Goal: Task Accomplishment & Management: Manage account settings

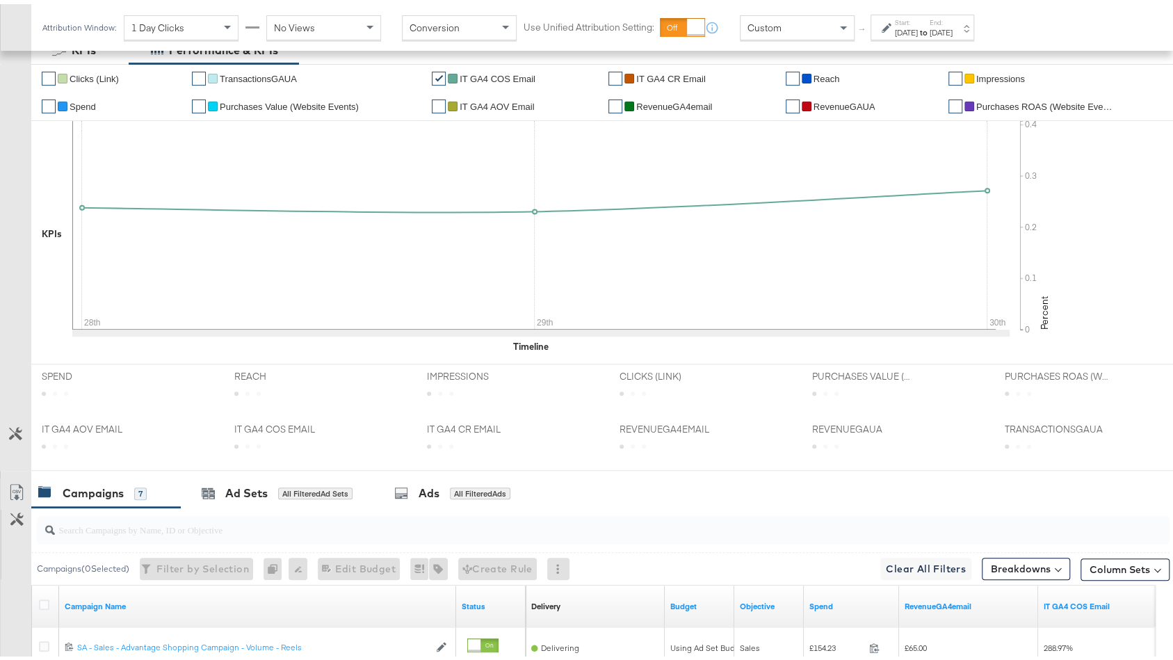
scroll to position [510, 0]
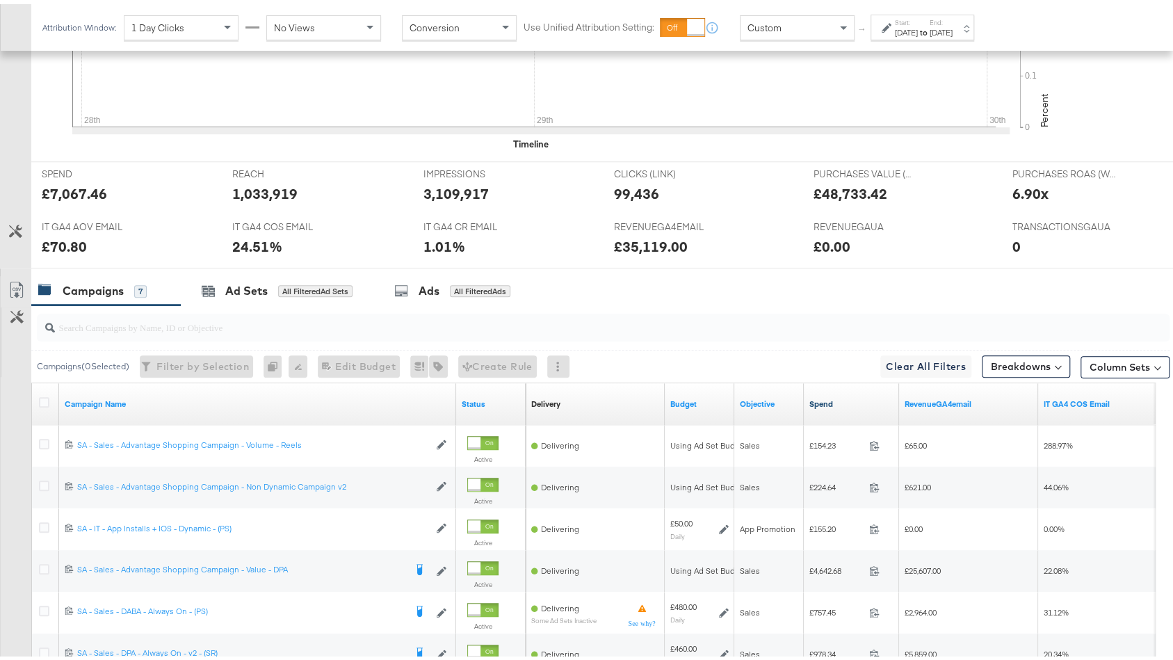
click at [833, 395] on link "Spend" at bounding box center [851, 399] width 84 height 11
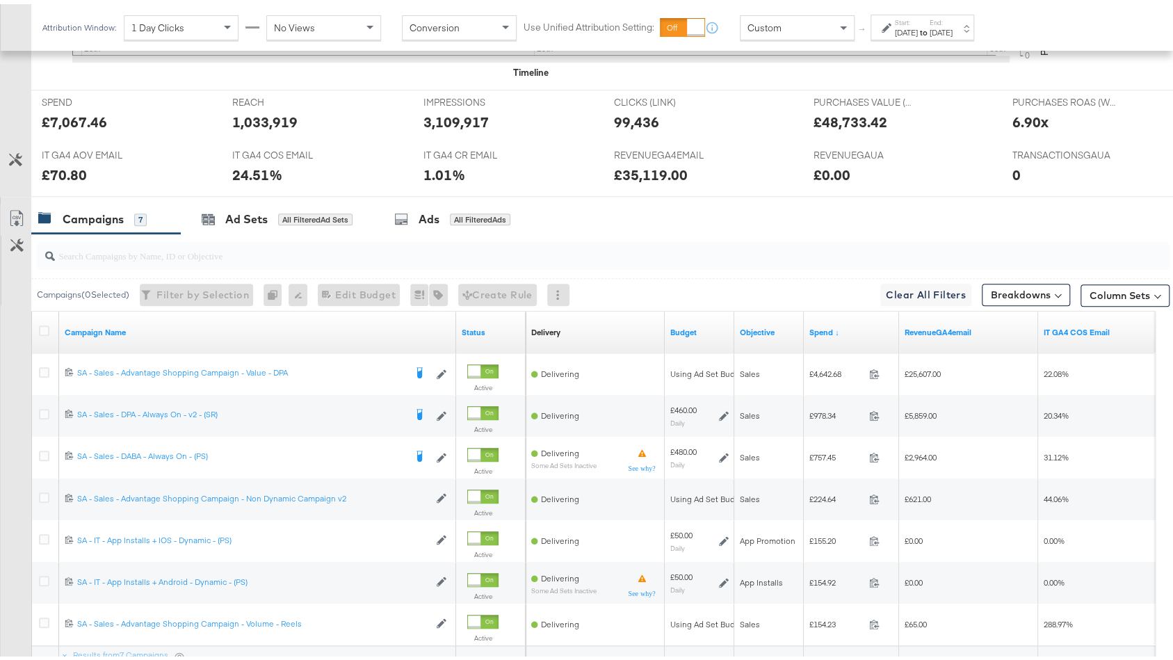
scroll to position [592, 0]
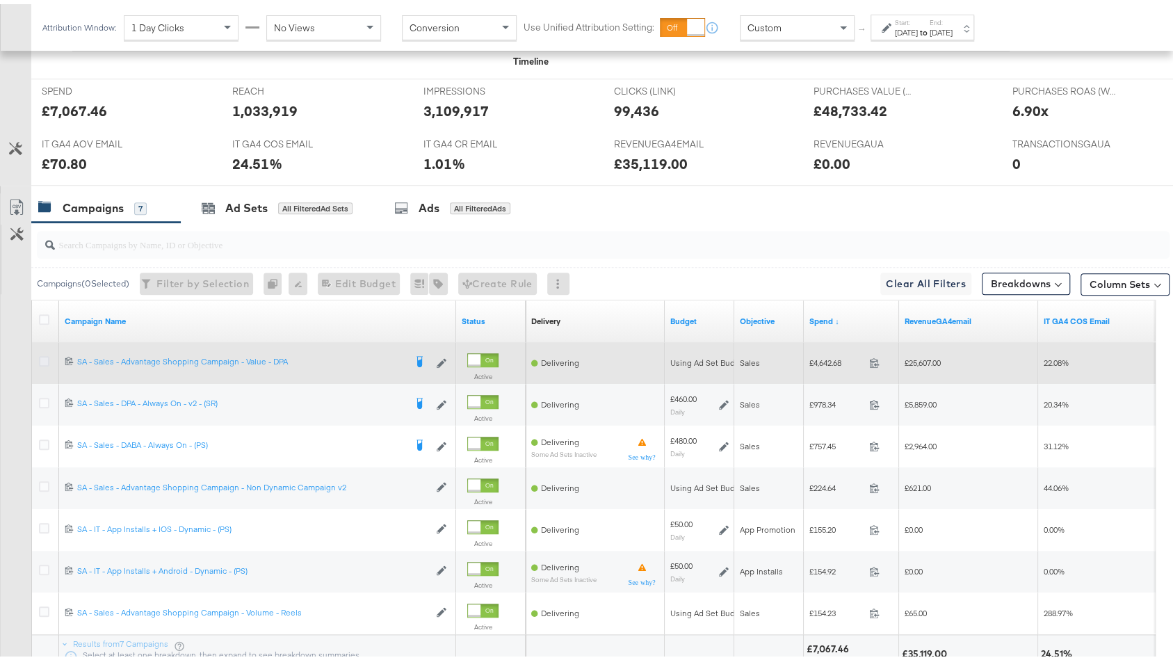
click at [39, 355] on icon at bounding box center [44, 357] width 10 height 10
click at [0, 0] on input "checkbox" at bounding box center [0, 0] width 0 height 0
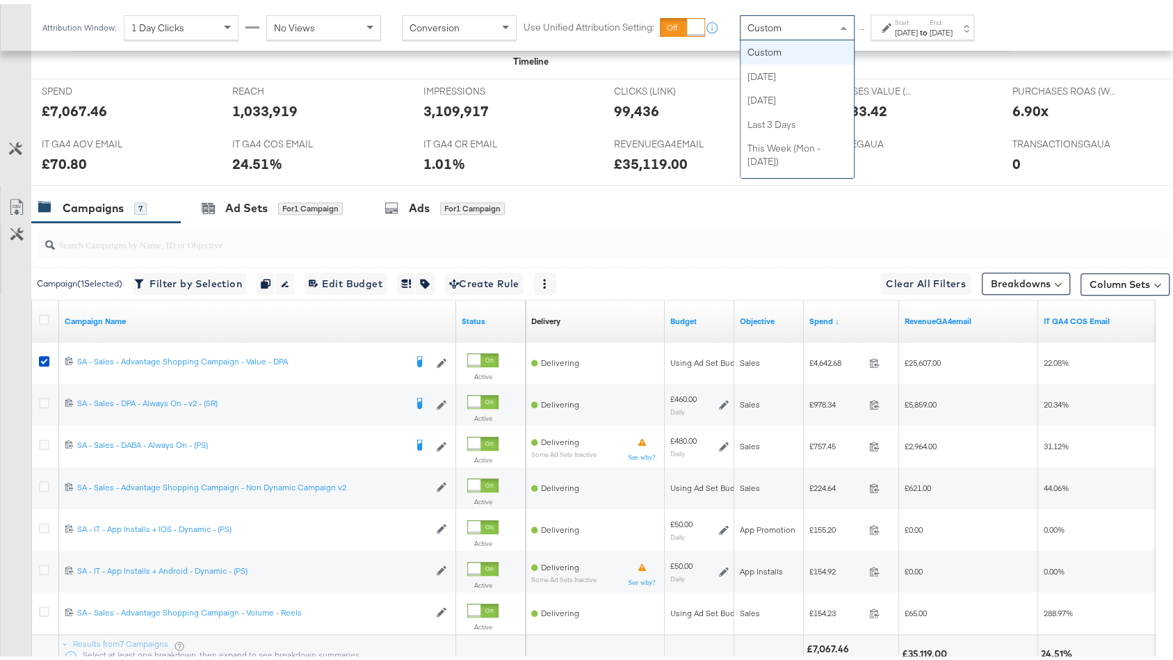
click at [792, 28] on div "Custom" at bounding box center [796, 24] width 113 height 24
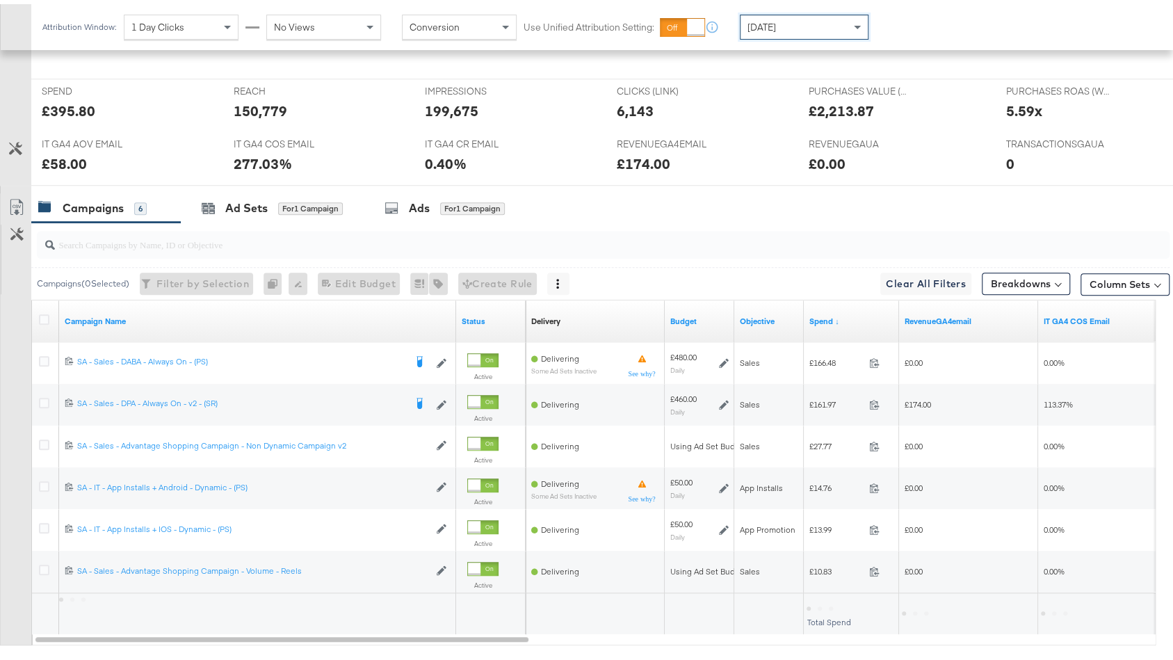
scroll to position [592, 0]
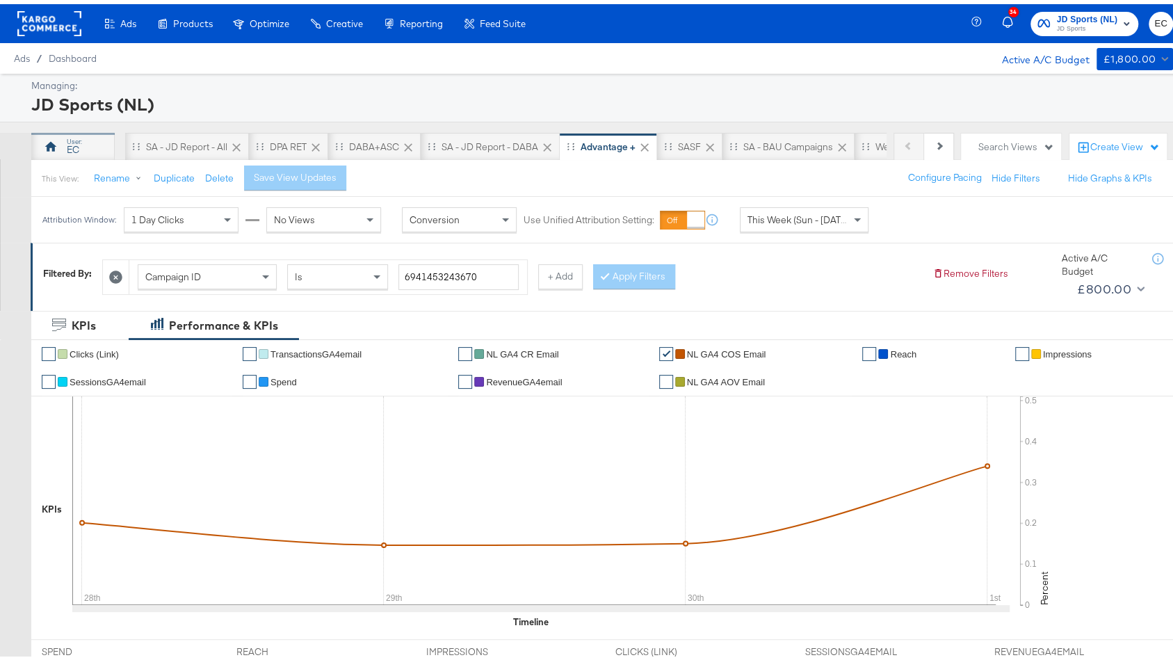
click at [67, 129] on div "EC" at bounding box center [72, 143] width 83 height 28
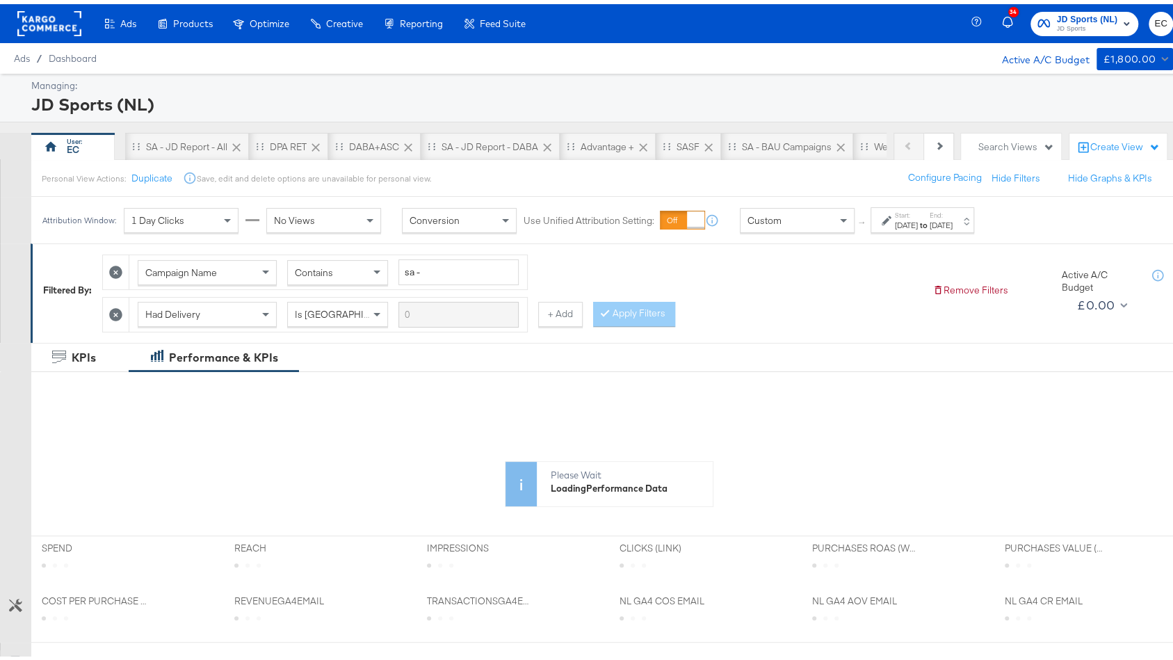
click at [927, 204] on div "Start: Sep 28th 2025 to End: Sep 30th 2025" at bounding box center [922, 216] width 104 height 26
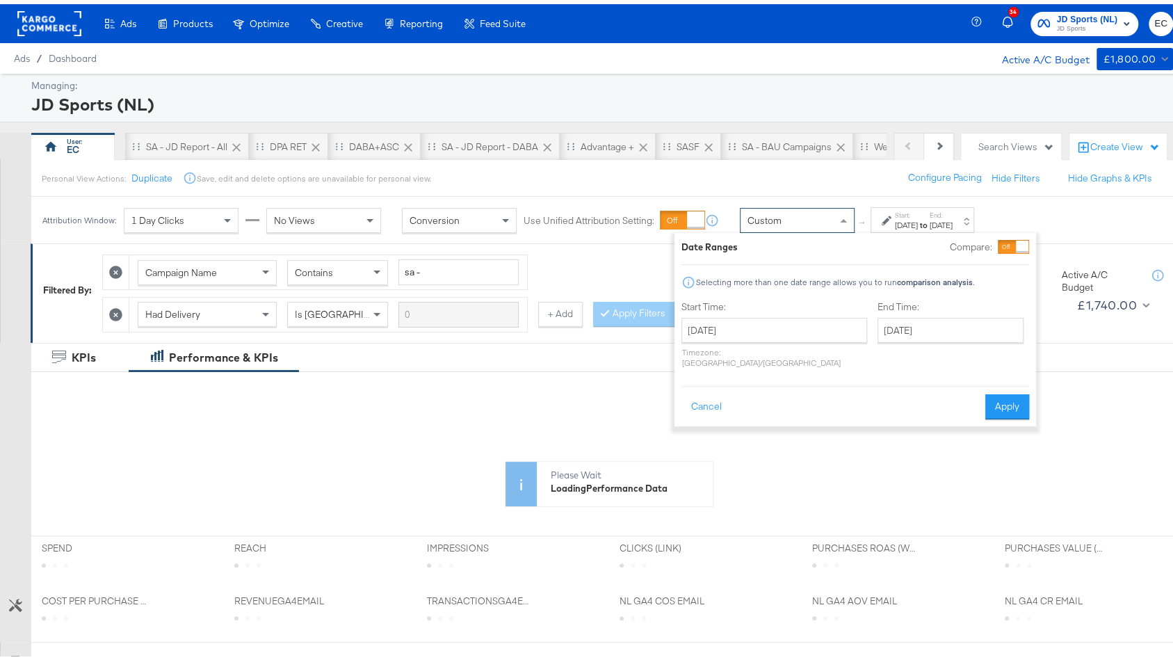
click at [789, 207] on div "Custom" at bounding box center [796, 216] width 113 height 24
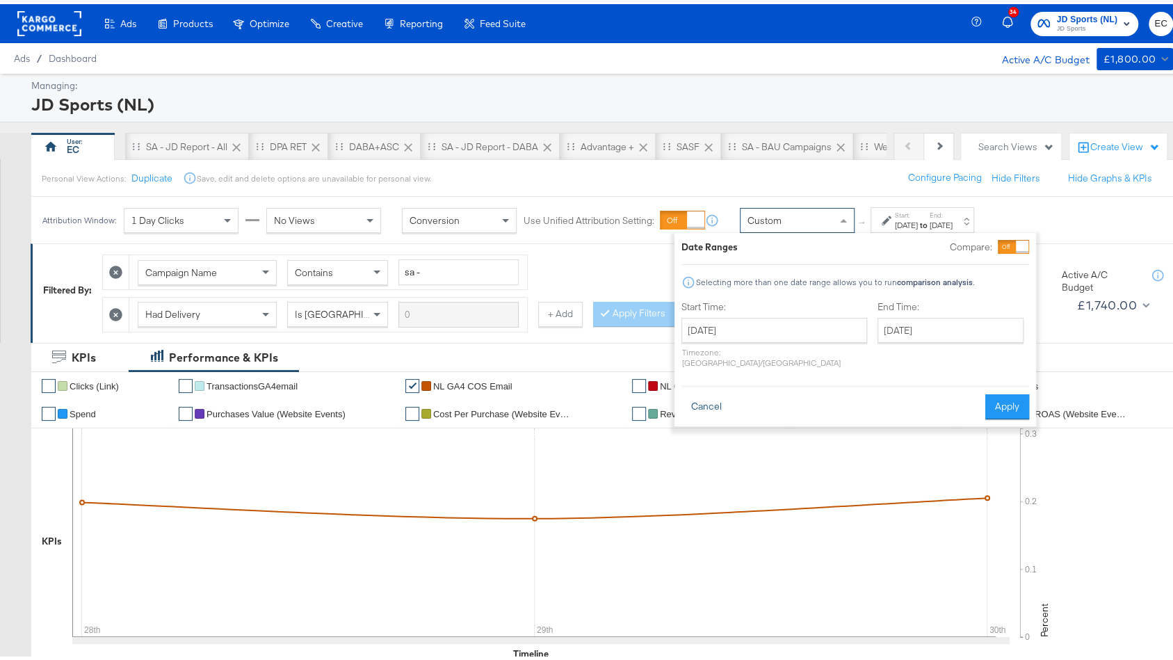
click at [701, 398] on button "Cancel" at bounding box center [706, 402] width 50 height 25
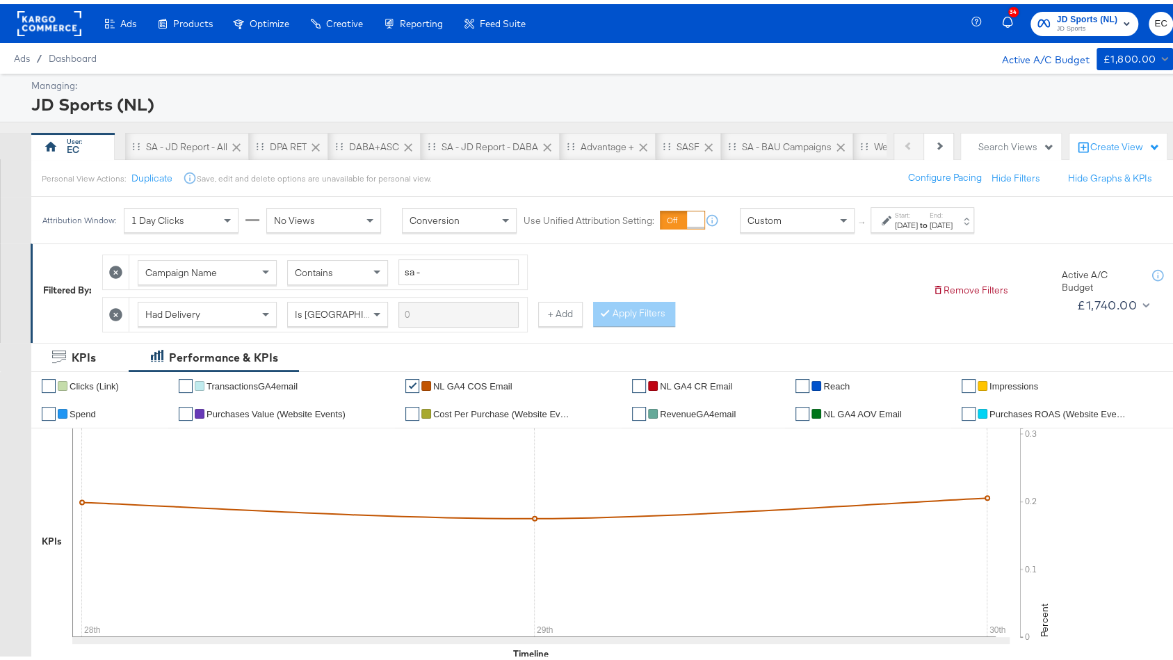
click at [790, 215] on div "Custom" at bounding box center [796, 216] width 113 height 24
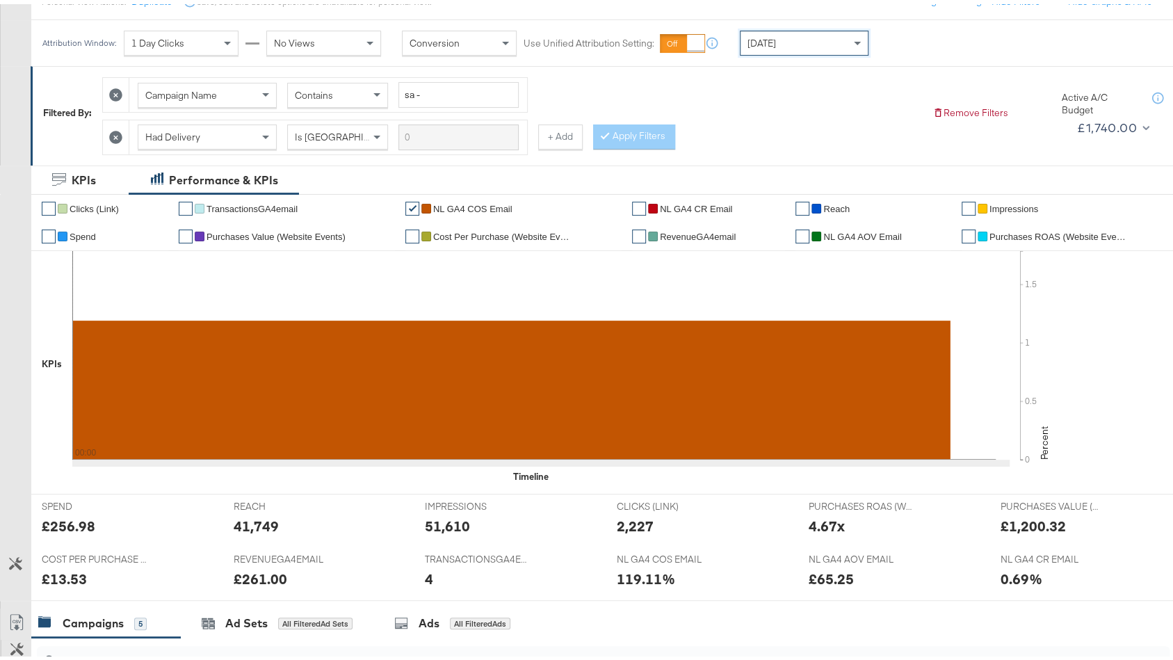
scroll to position [617, 0]
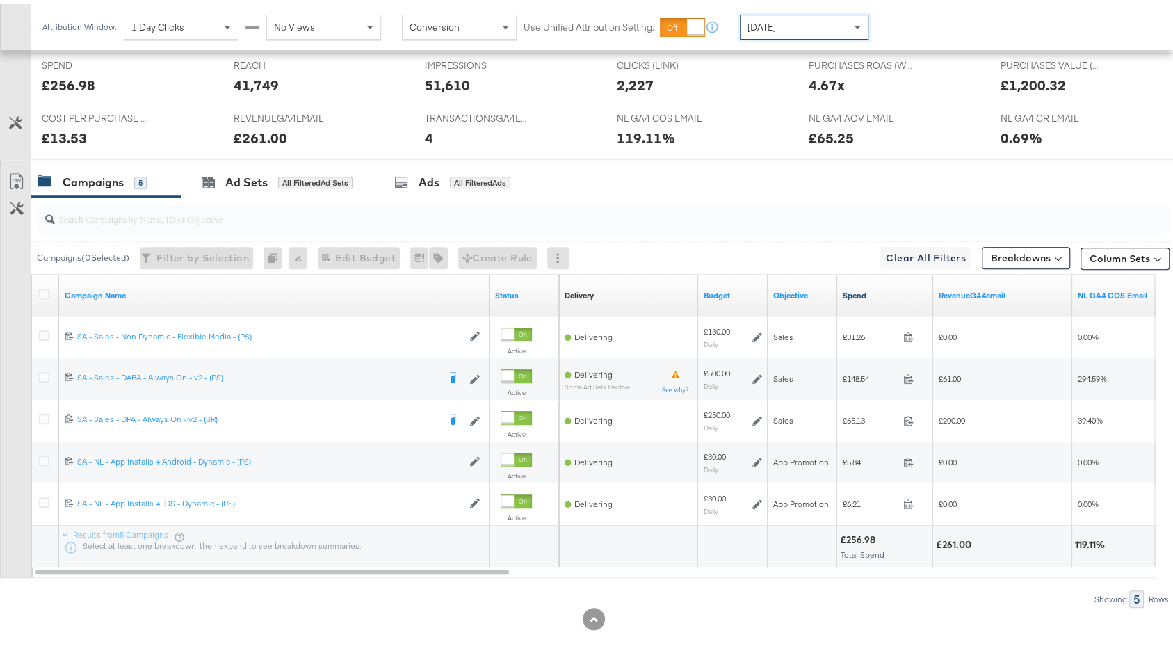
click at [877, 286] on link "Spend" at bounding box center [885, 291] width 85 height 11
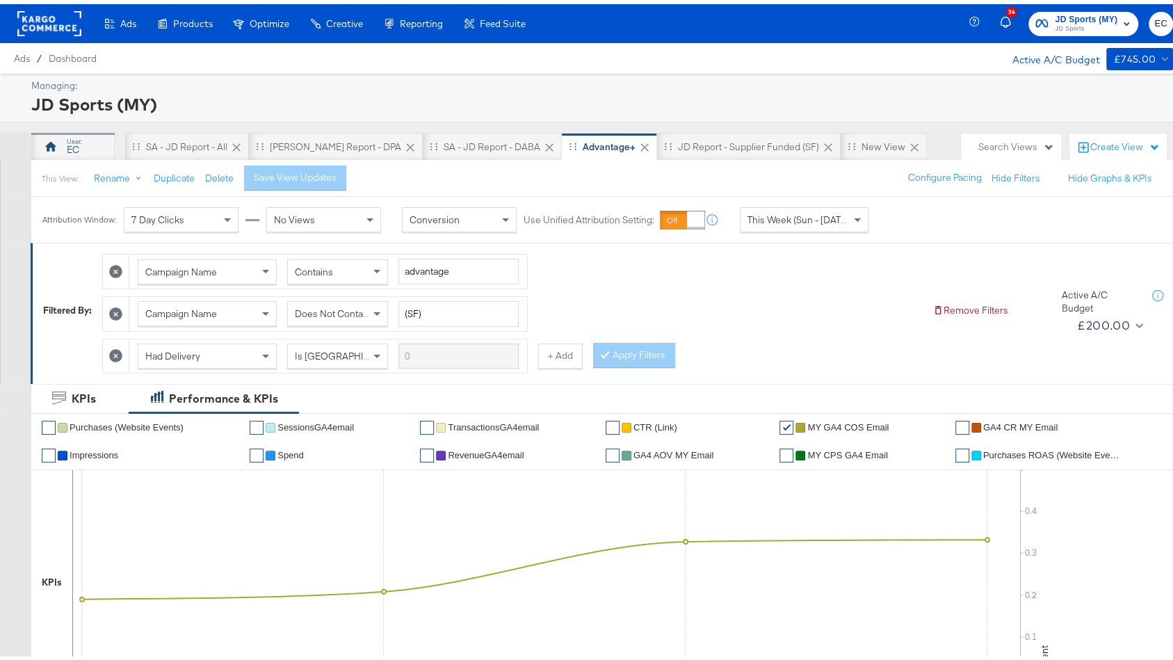
click at [101, 143] on div "EC" at bounding box center [72, 143] width 83 height 28
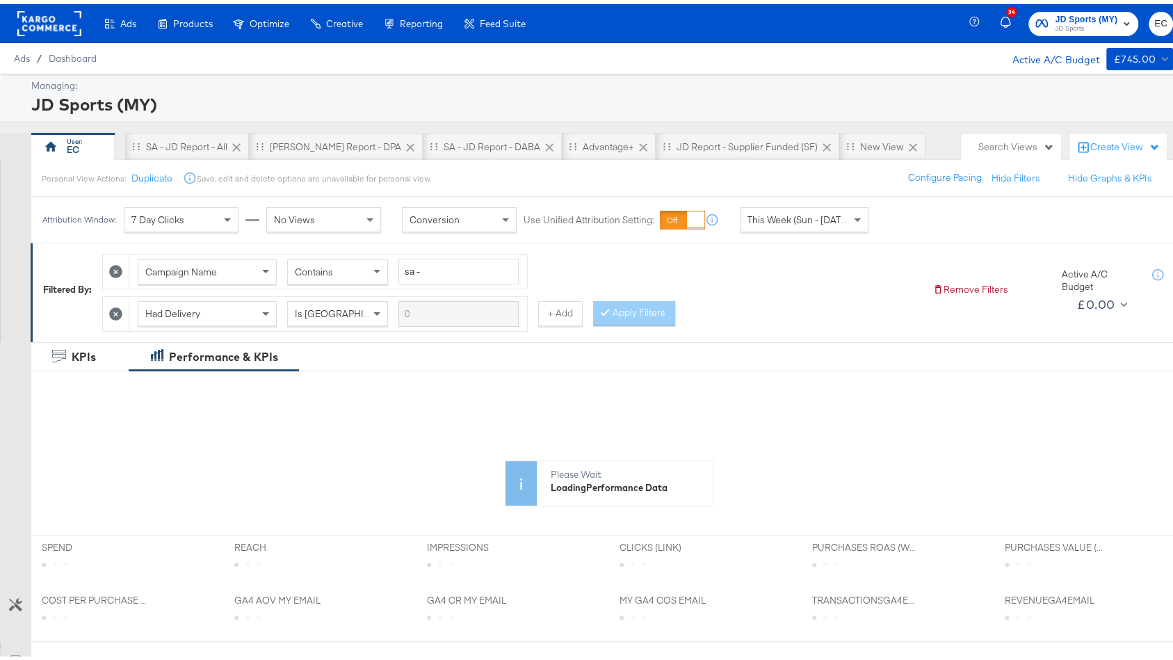
click at [814, 204] on div "This Week (Sun - Today)" at bounding box center [803, 216] width 127 height 24
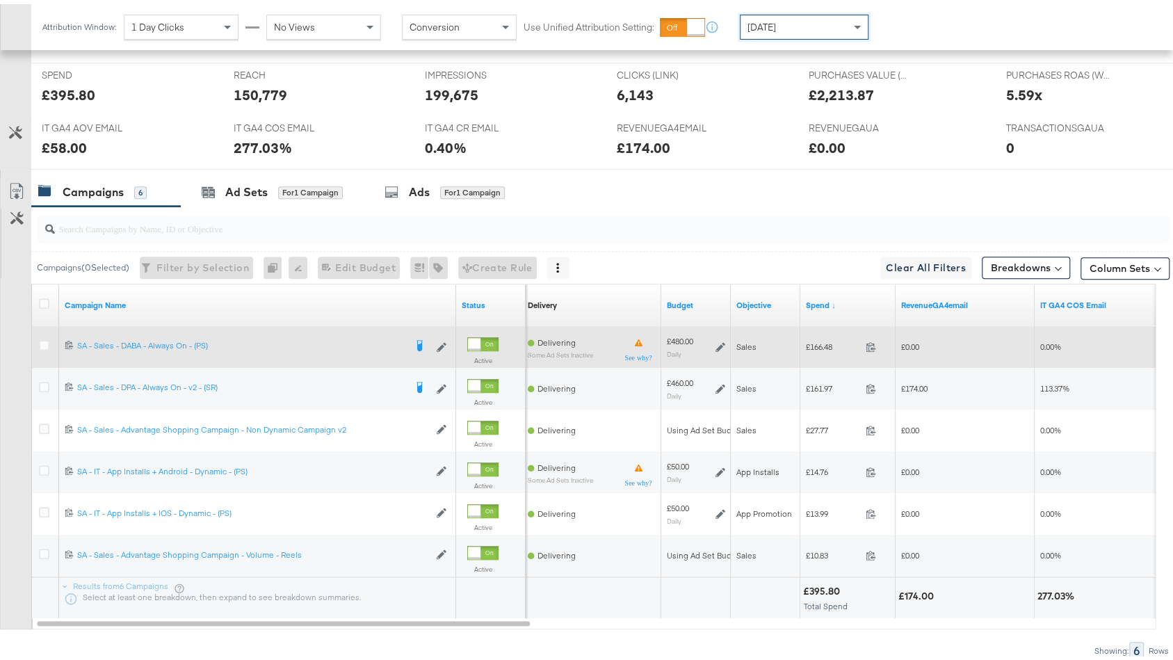
scroll to position [621, 0]
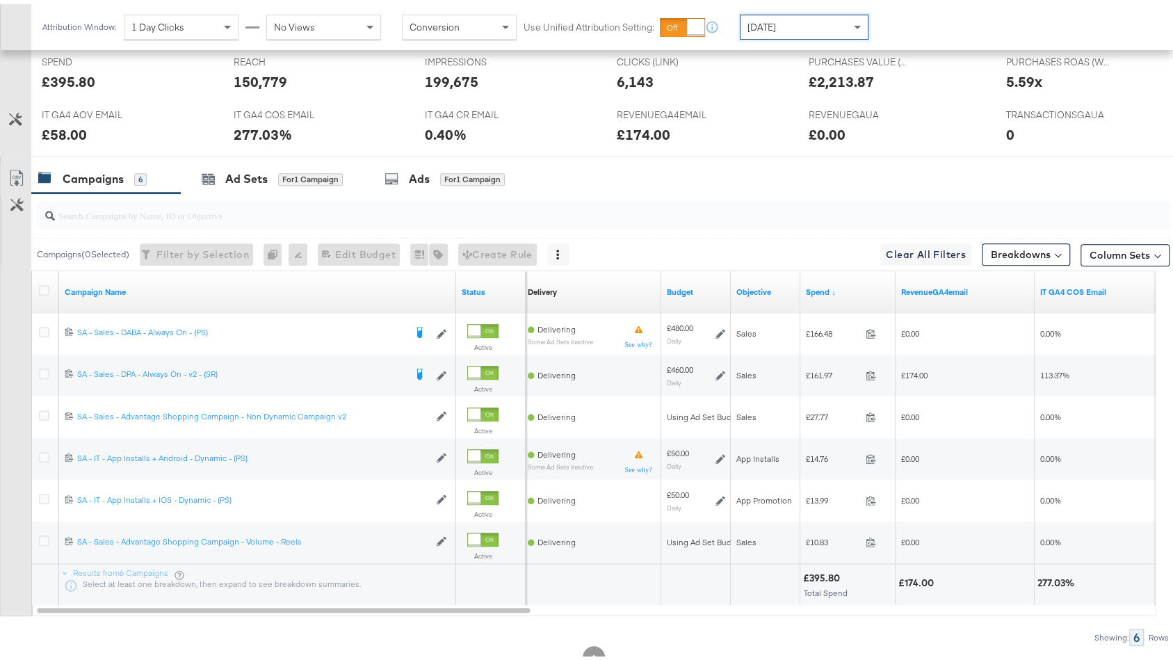
click at [802, 29] on div "[DATE]" at bounding box center [803, 23] width 127 height 24
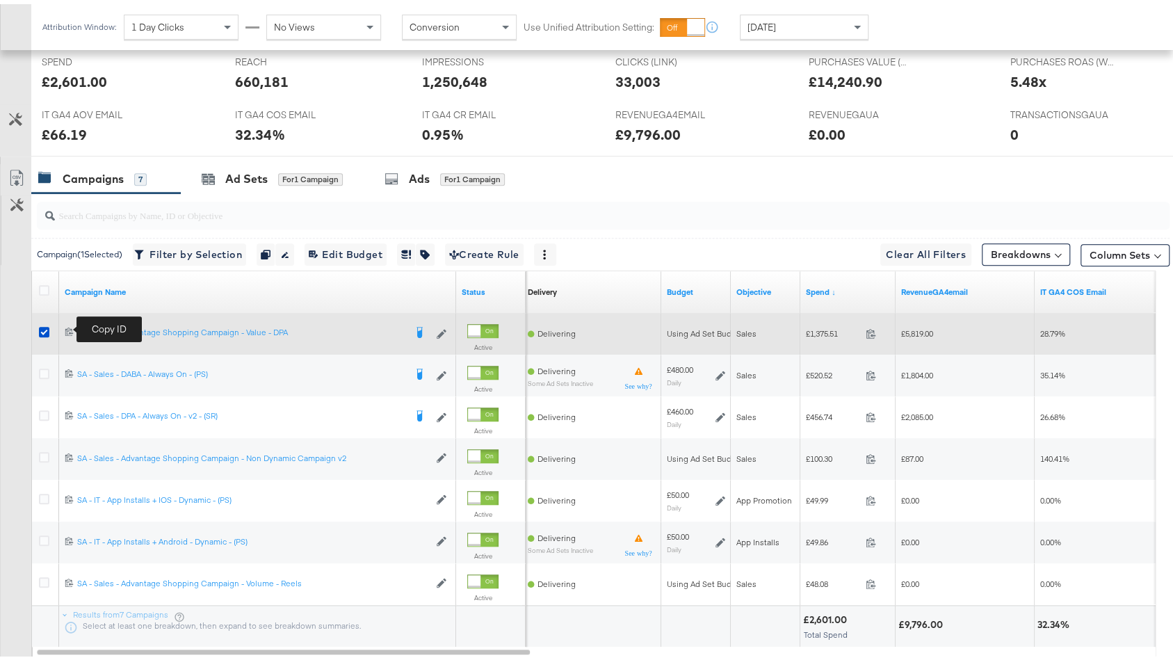
click at [70, 325] on icon at bounding box center [69, 327] width 8 height 8
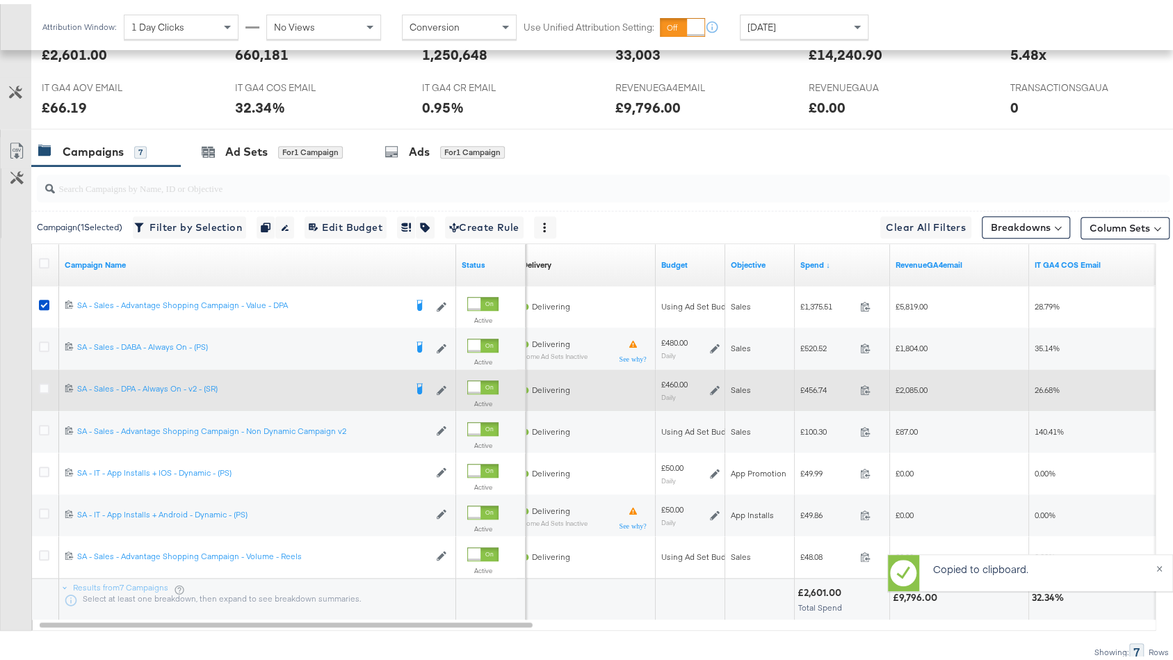
scroll to position [656, 0]
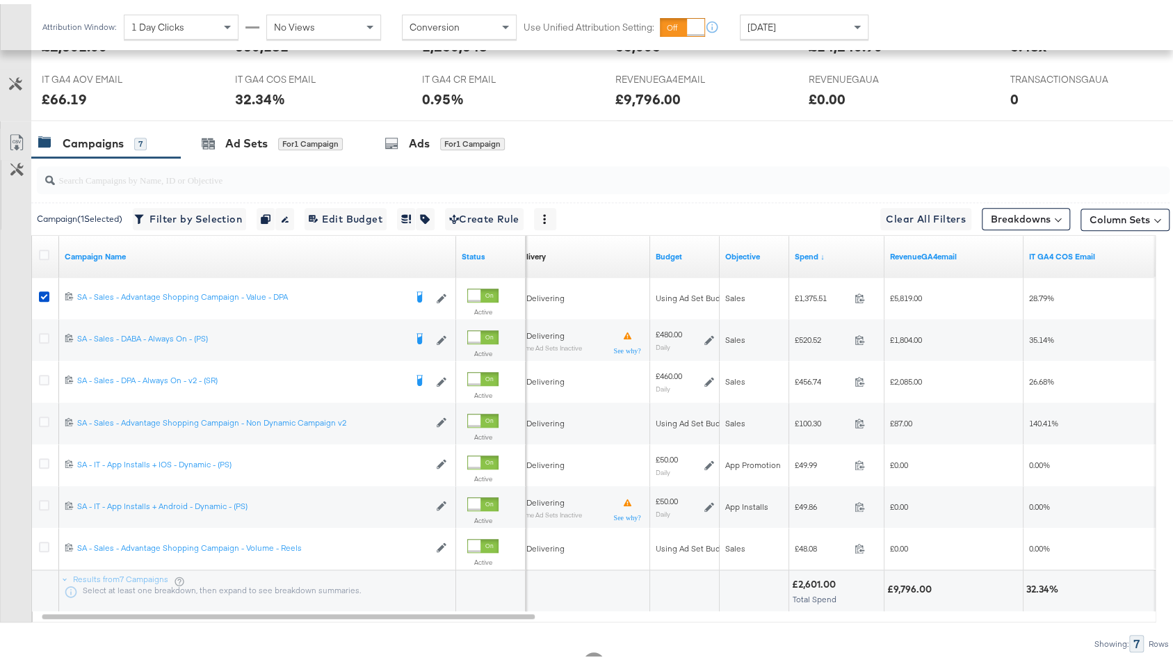
click at [827, 24] on div "[DATE]" at bounding box center [803, 23] width 127 height 24
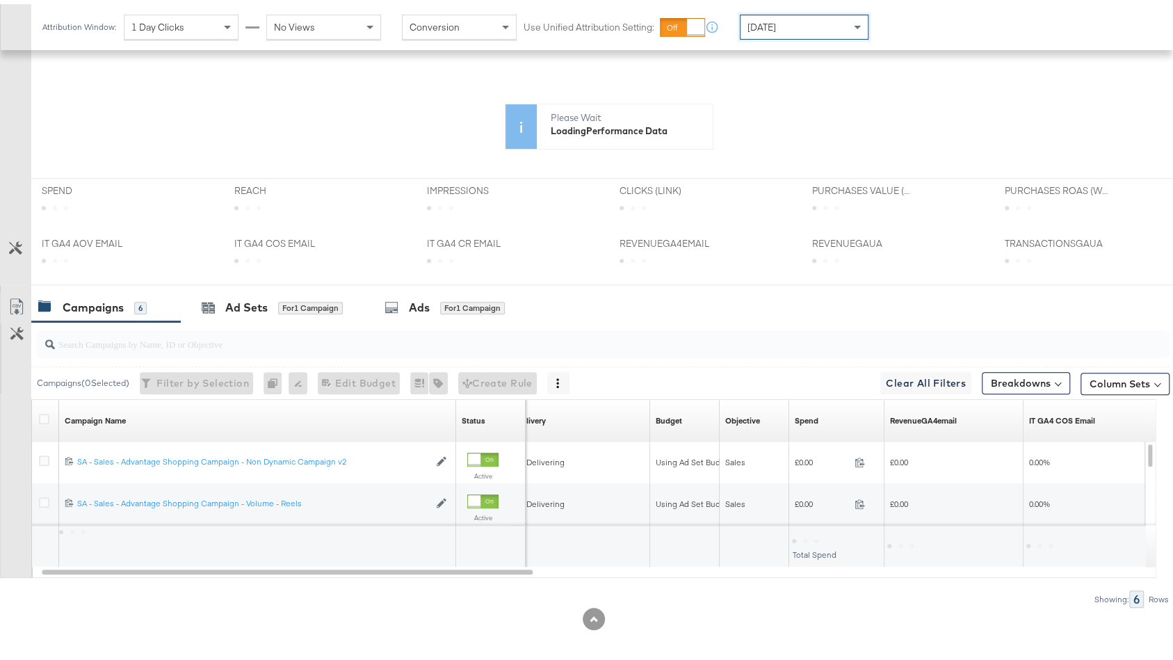
scroll to position [520, 0]
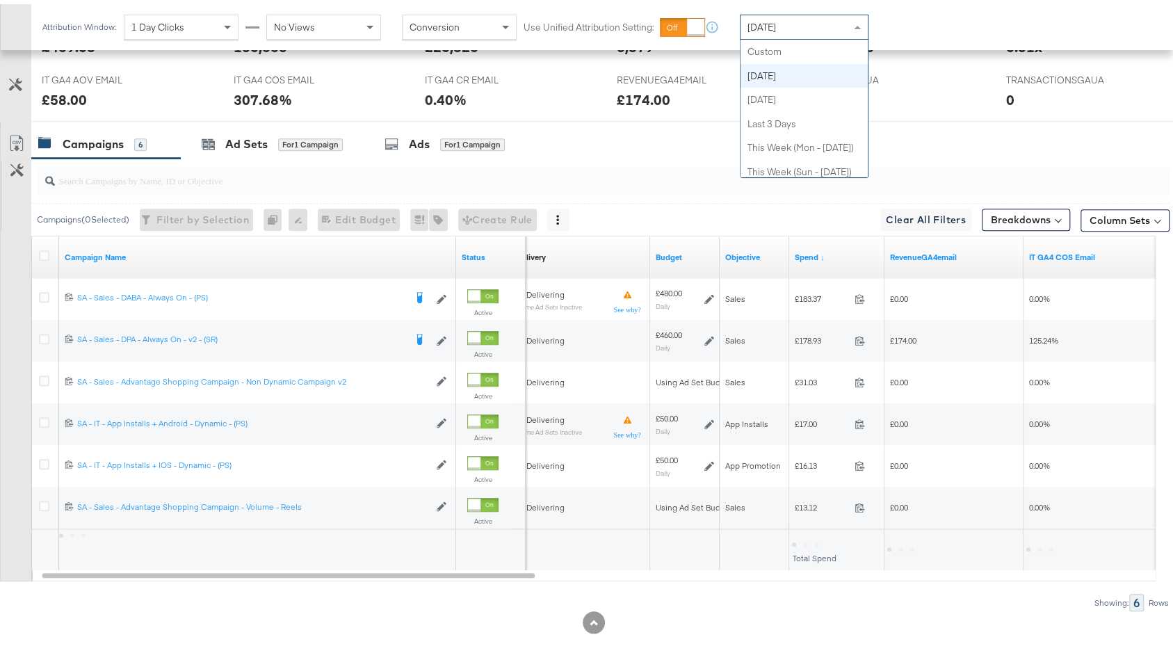
click at [779, 26] on div "[DATE]" at bounding box center [803, 23] width 127 height 24
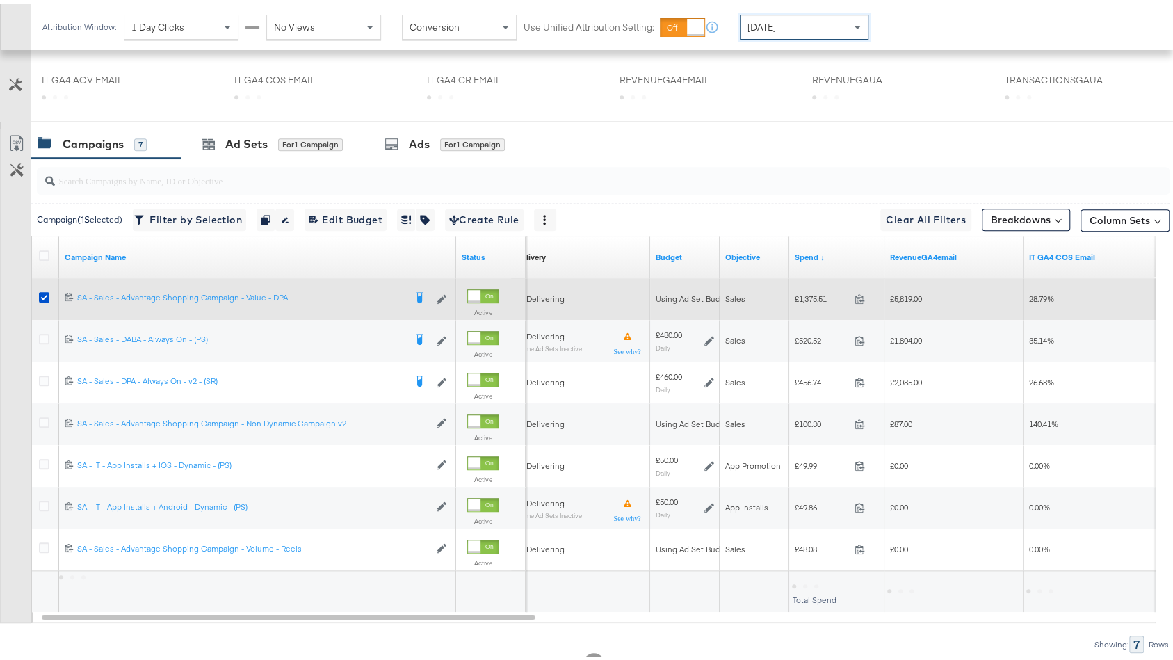
scroll to position [656, 0]
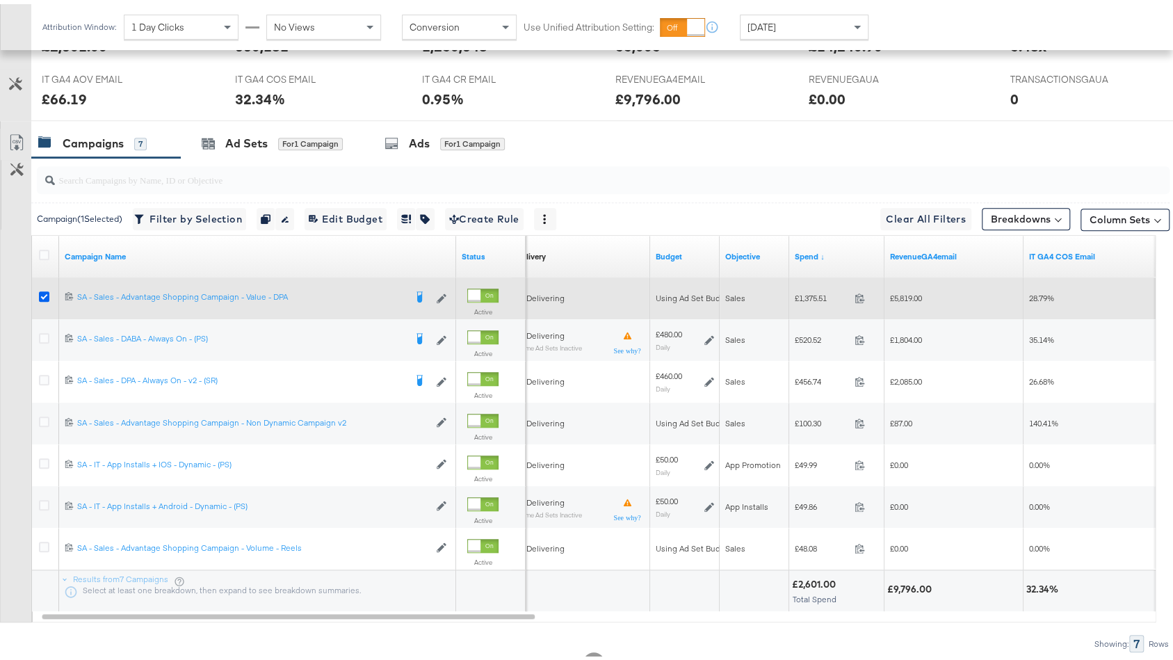
click at [42, 293] on icon at bounding box center [44, 292] width 10 height 10
click at [0, 0] on input "checkbox" at bounding box center [0, 0] width 0 height 0
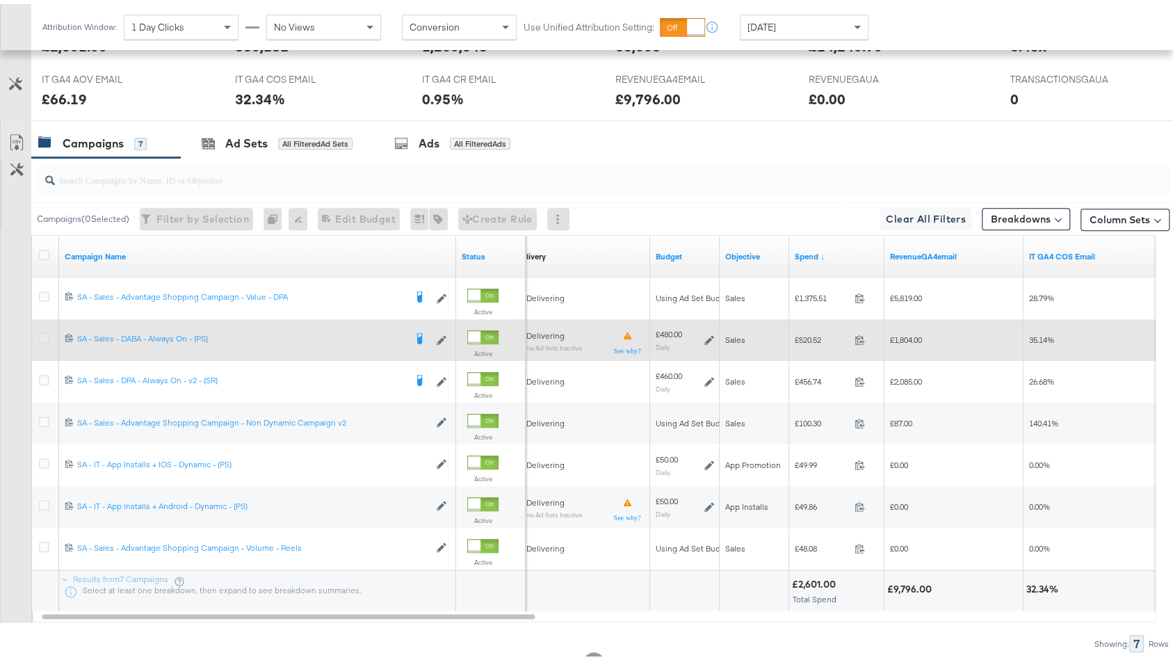
click at [45, 330] on icon at bounding box center [44, 334] width 10 height 10
click at [0, 0] on input "checkbox" at bounding box center [0, 0] width 0 height 0
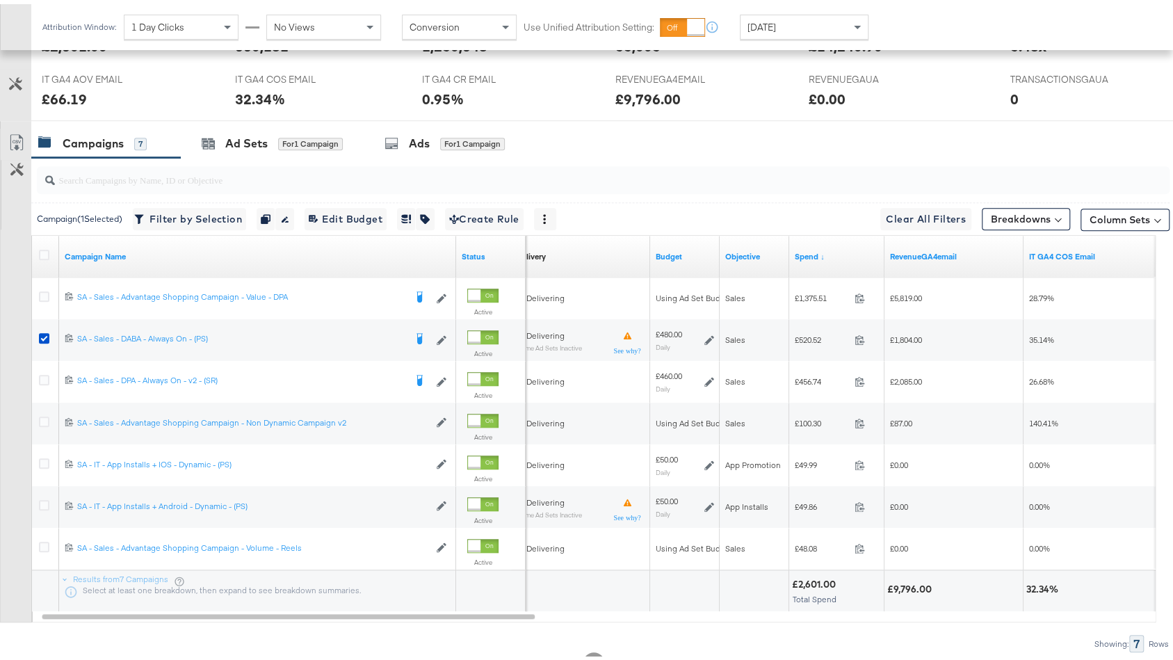
click at [792, 31] on div "[DATE]" at bounding box center [803, 23] width 127 height 24
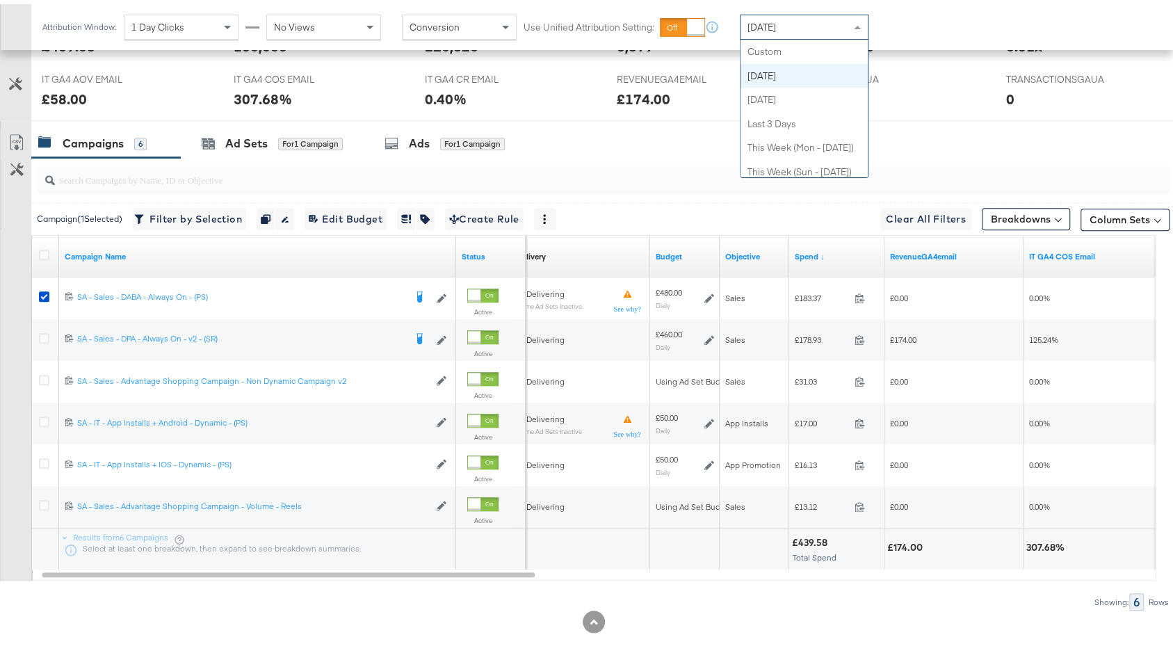
click at [797, 16] on div "[DATE]" at bounding box center [803, 23] width 127 height 24
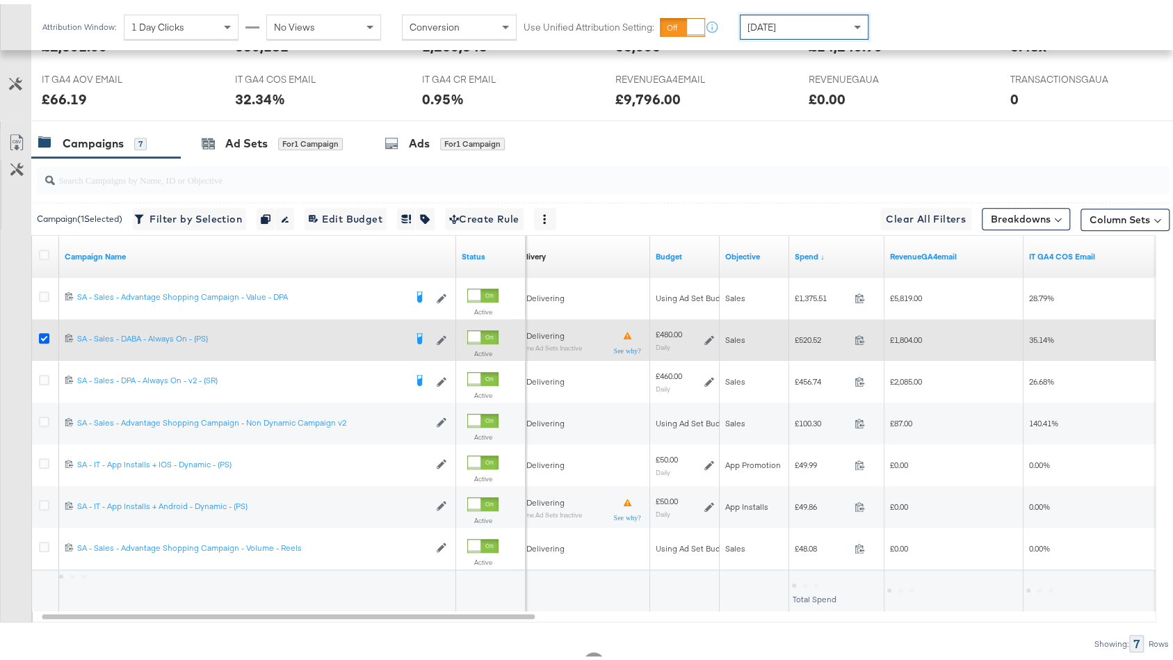
click at [39, 332] on icon at bounding box center [44, 334] width 10 height 10
click at [0, 0] on input "checkbox" at bounding box center [0, 0] width 0 height 0
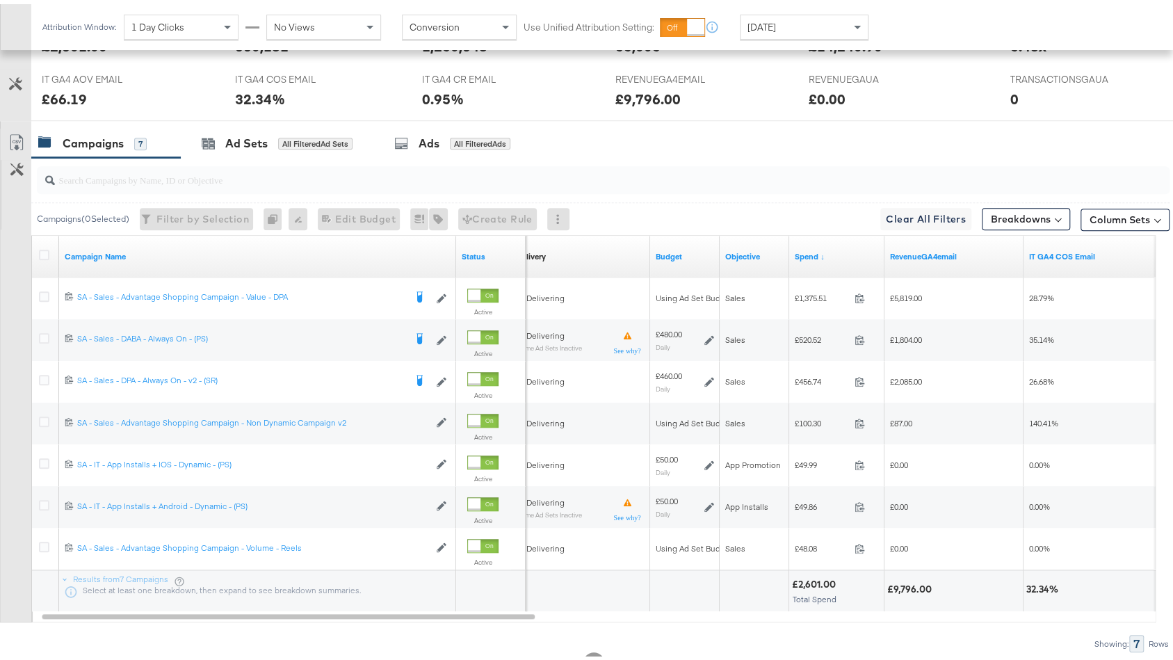
click at [775, 17] on span "[DATE]" at bounding box center [761, 23] width 29 height 13
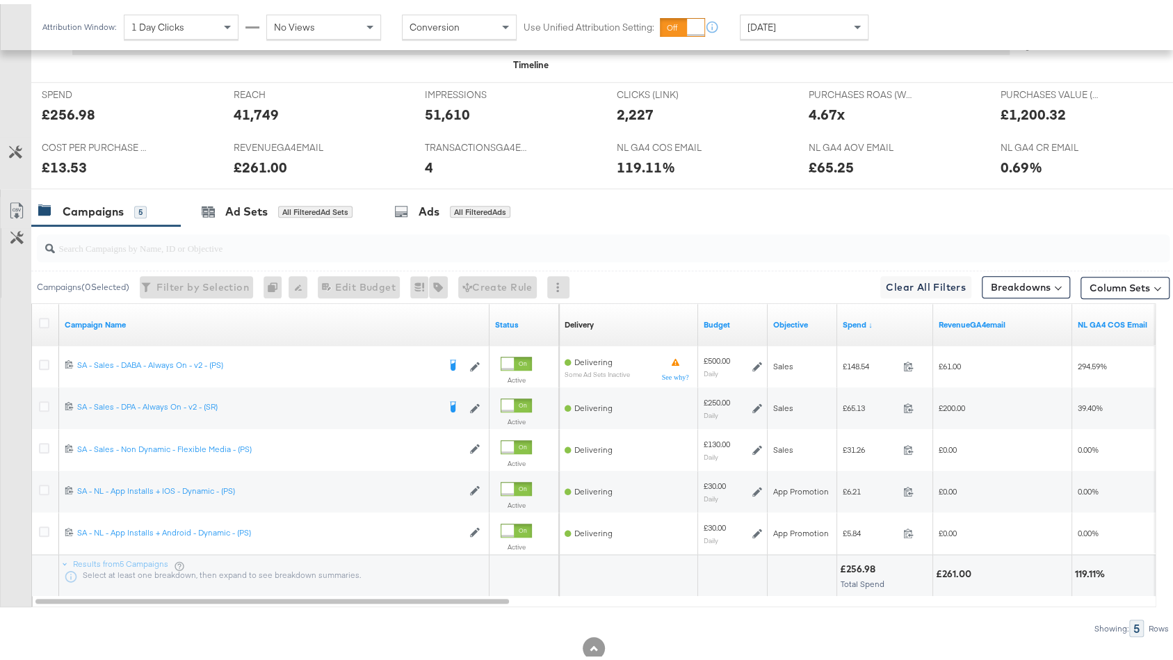
scroll to position [617, 0]
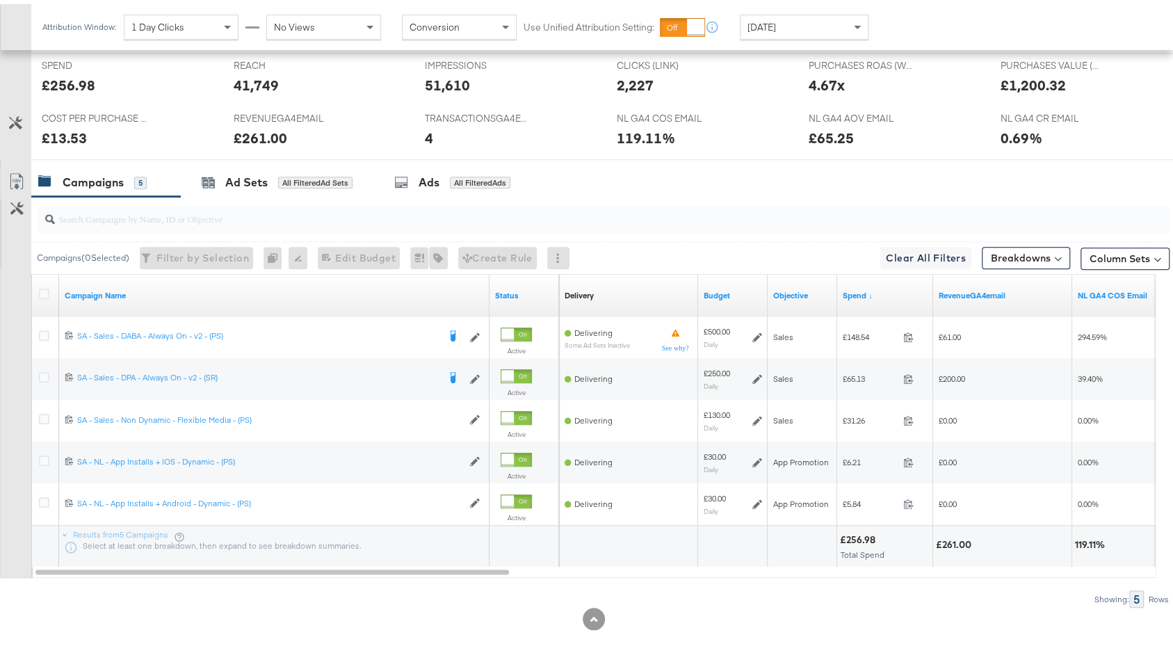
click at [785, 27] on div "[DATE]" at bounding box center [803, 23] width 127 height 24
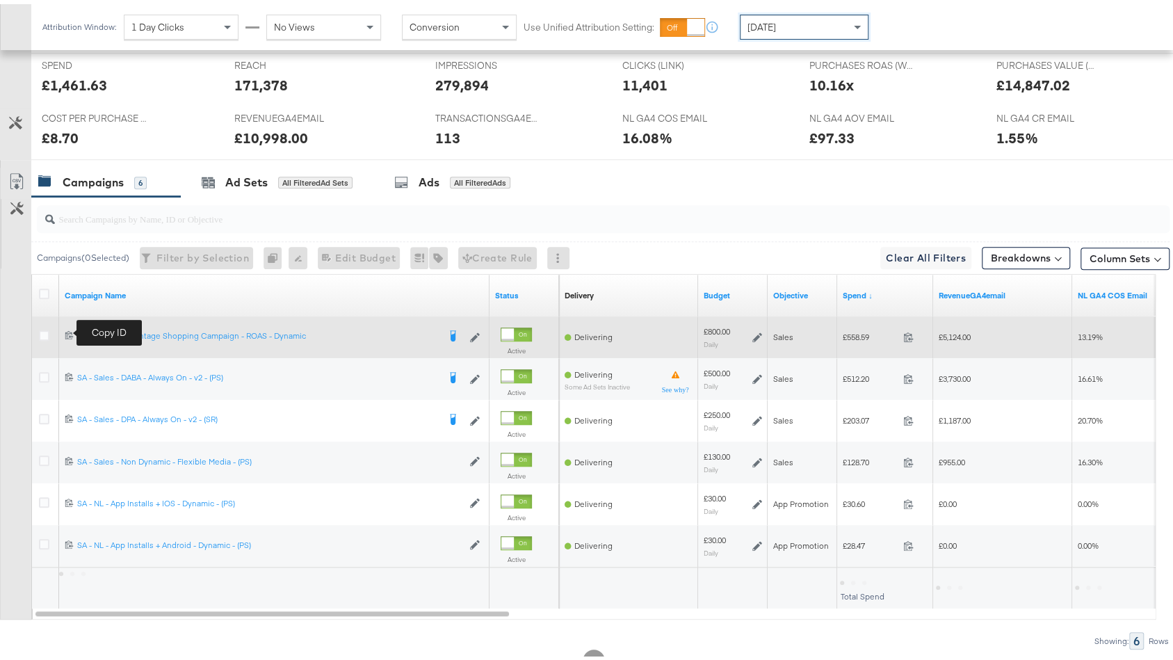
click at [67, 327] on icon at bounding box center [69, 330] width 9 height 9
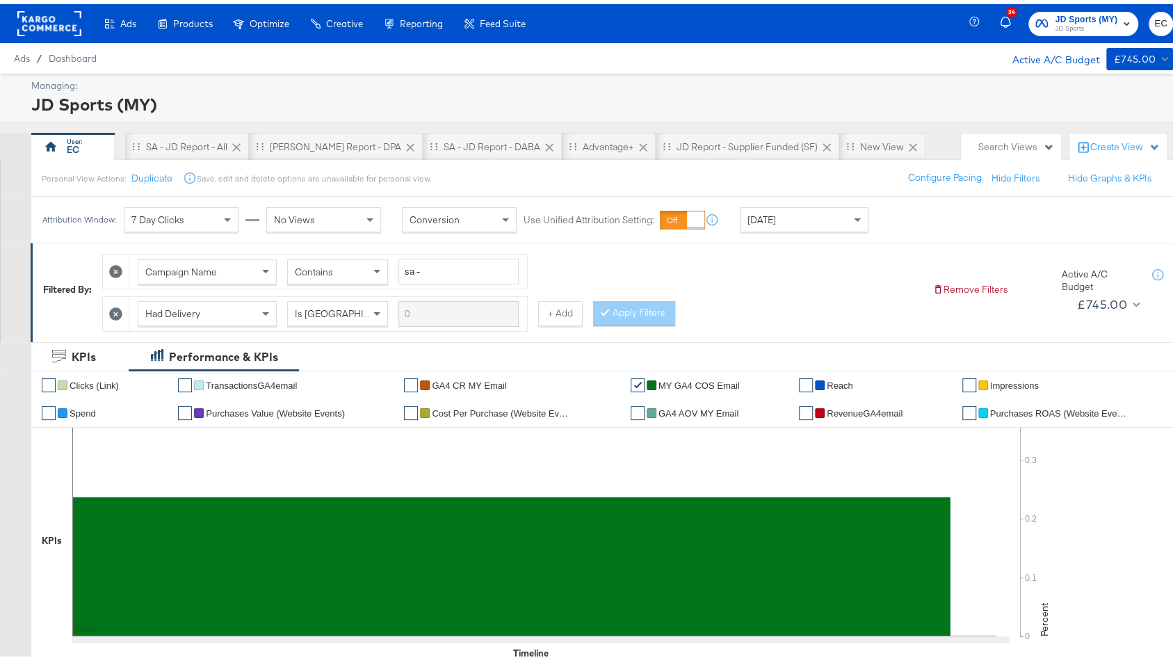
click at [1067, 16] on span "JD Sports (MY)" at bounding box center [1086, 15] width 63 height 15
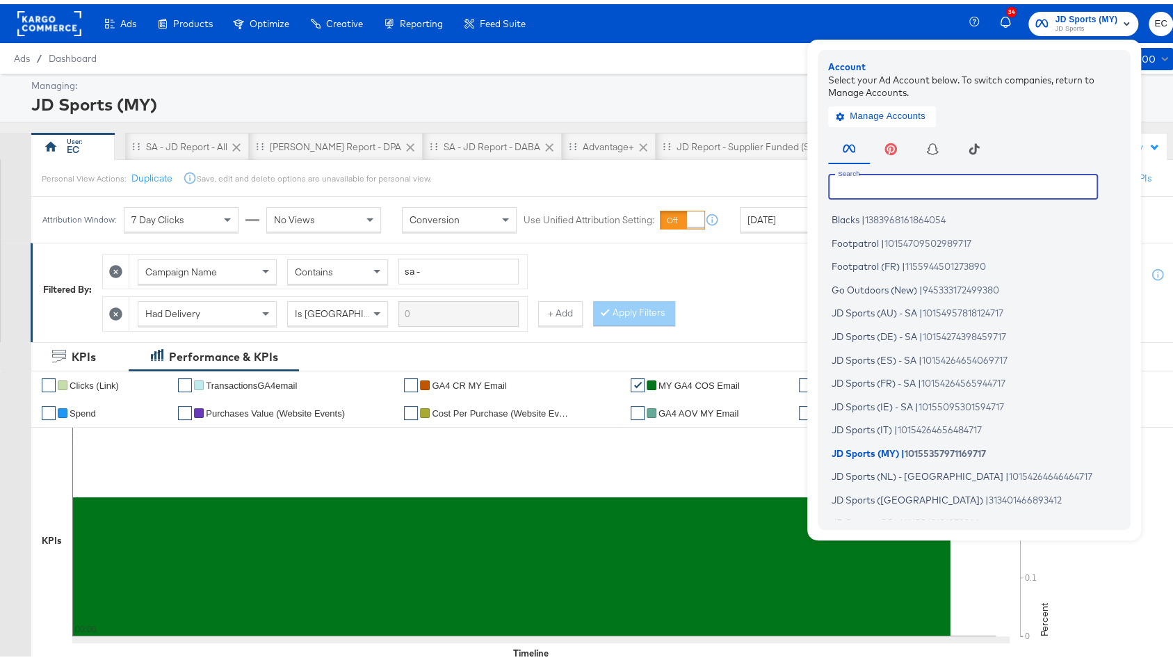
click at [901, 179] on input "text" at bounding box center [963, 182] width 270 height 25
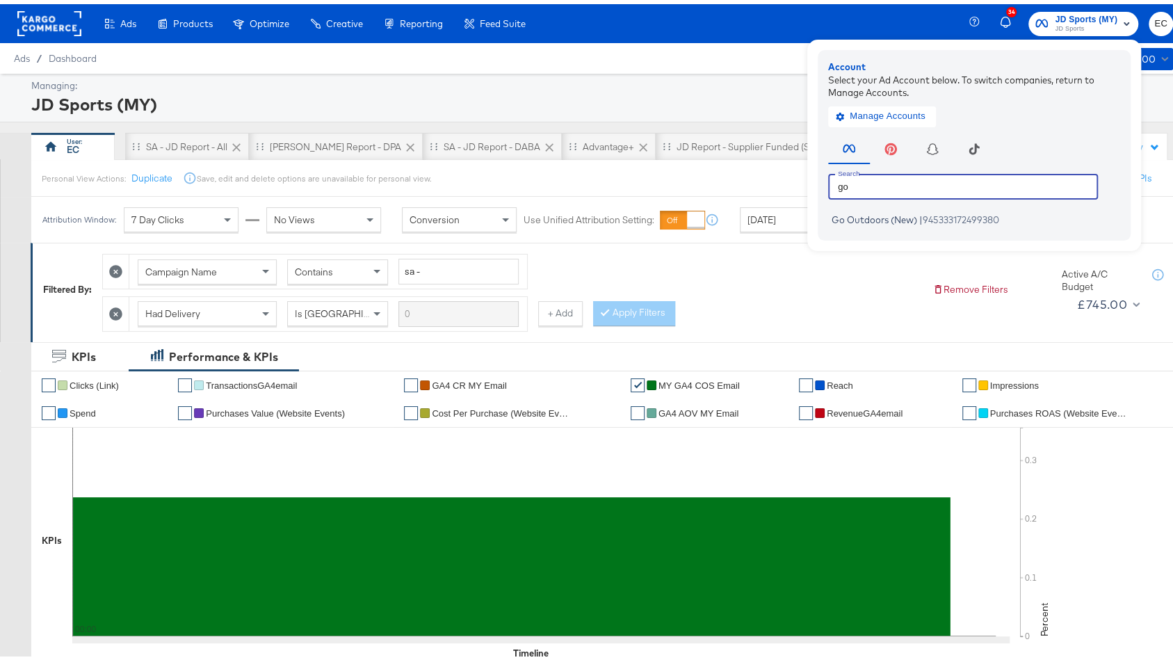
type input "go"
click at [883, 220] on span "Go Outdoors (New)" at bounding box center [874, 215] width 86 height 11
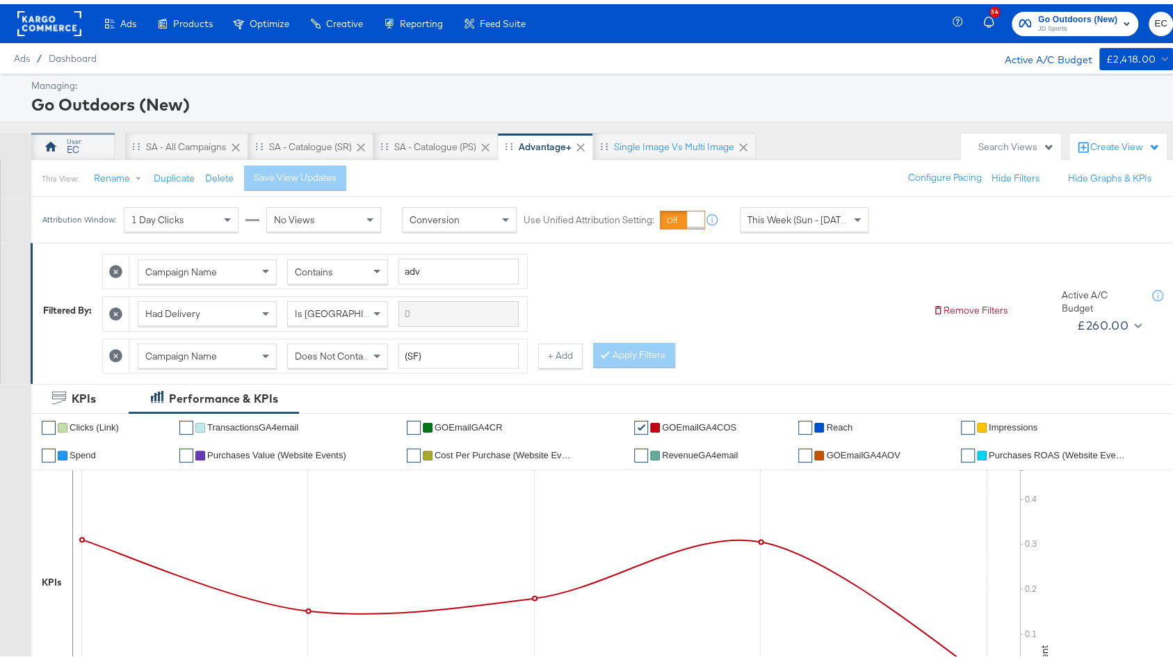
click at [61, 133] on div "EC" at bounding box center [72, 143] width 83 height 28
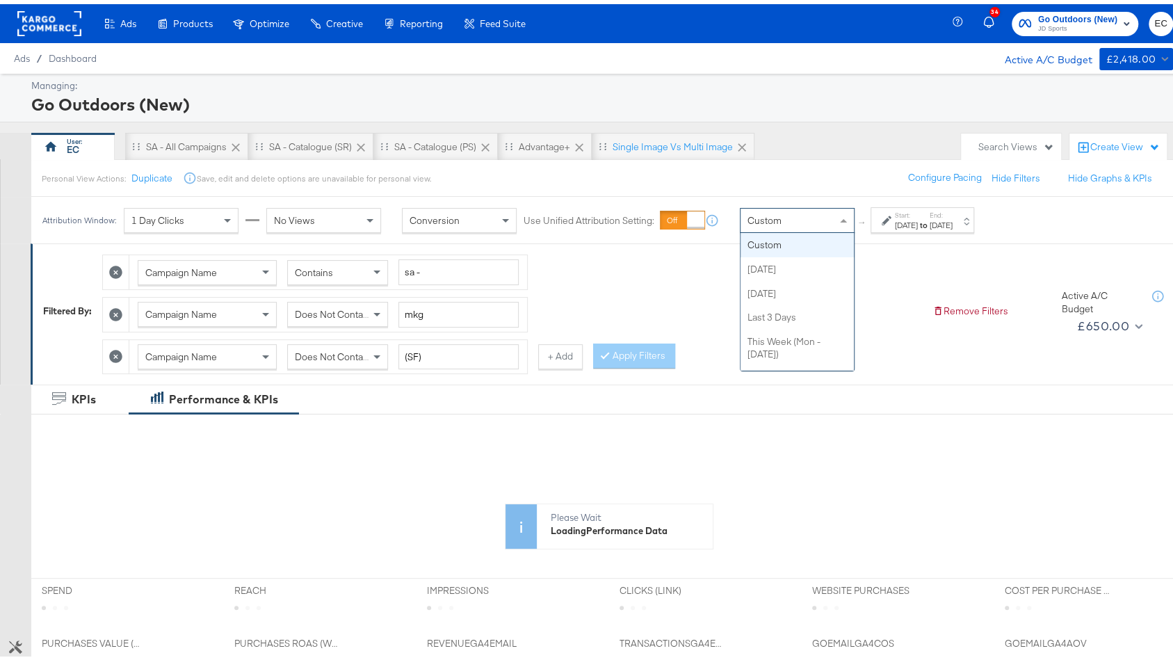
click at [799, 215] on div "Custom" at bounding box center [796, 216] width 113 height 24
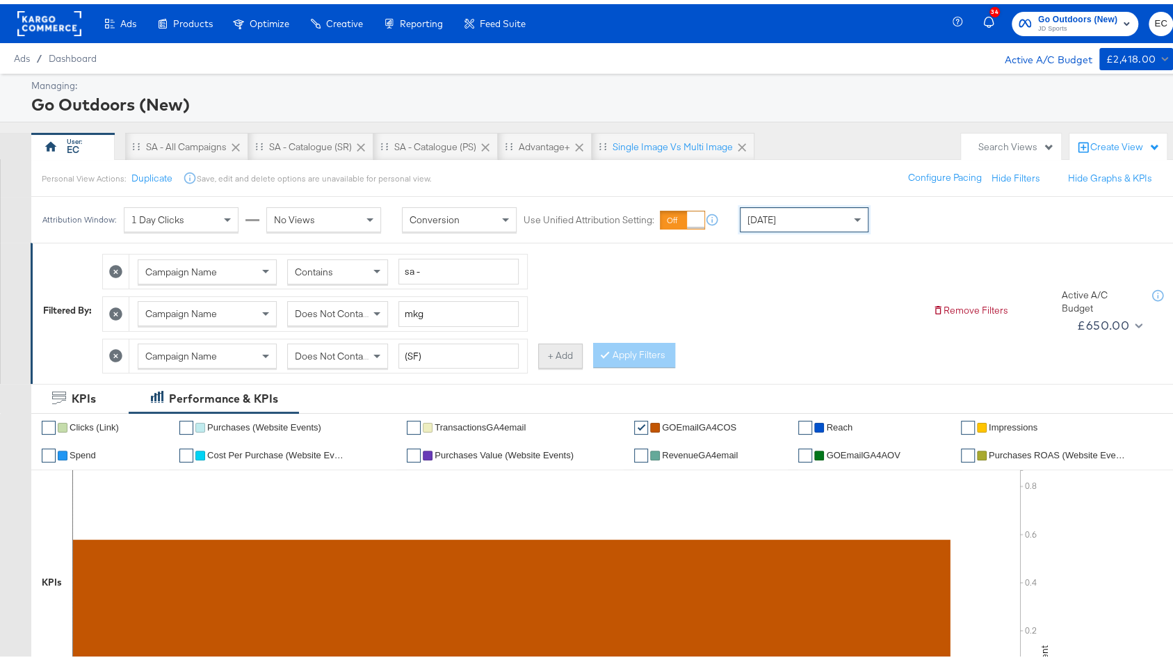
click at [567, 339] on button "+ Add" at bounding box center [560, 351] width 44 height 25
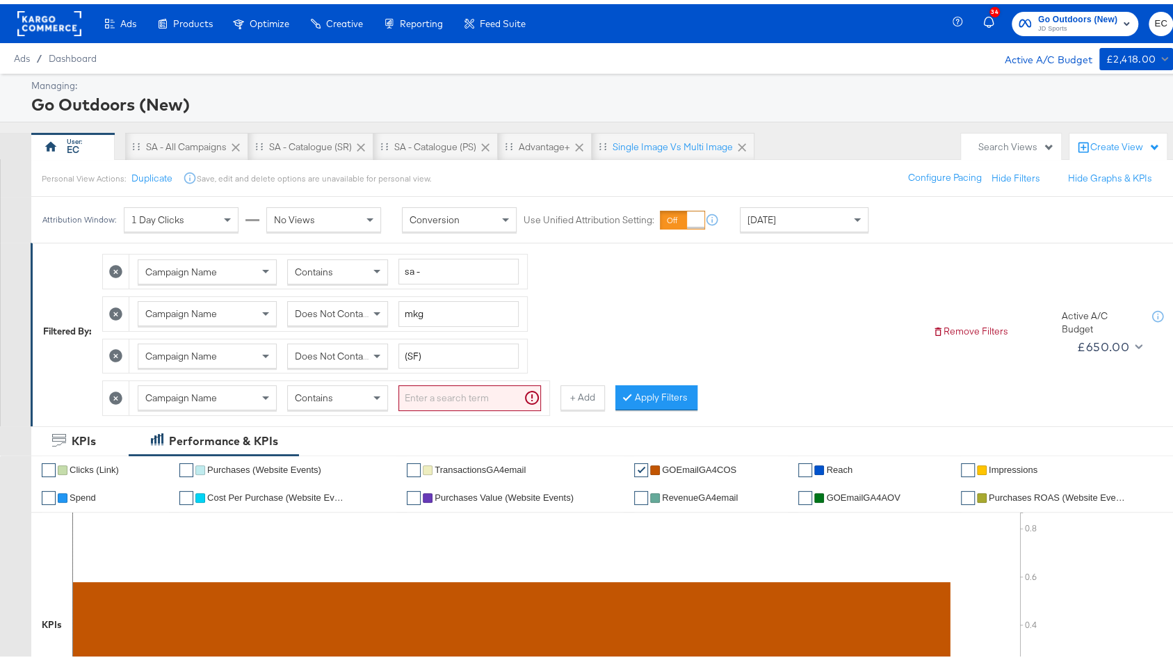
click at [236, 392] on div "Campaign Name" at bounding box center [207, 394] width 138 height 24
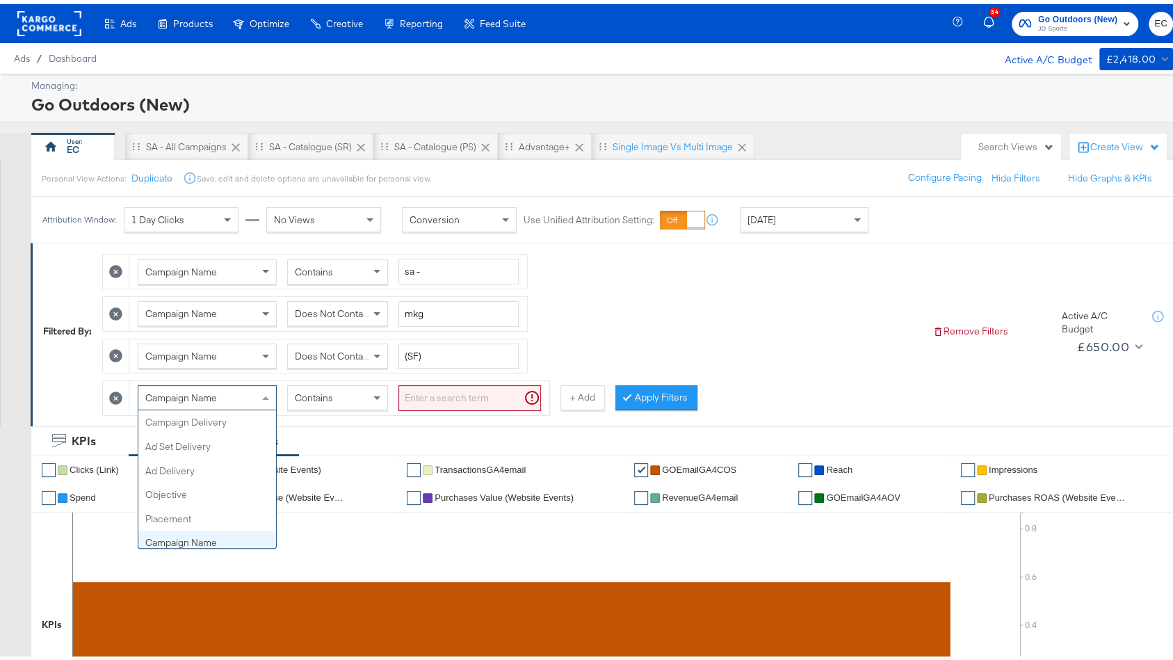
scroll to position [120, 0]
type input "ha"
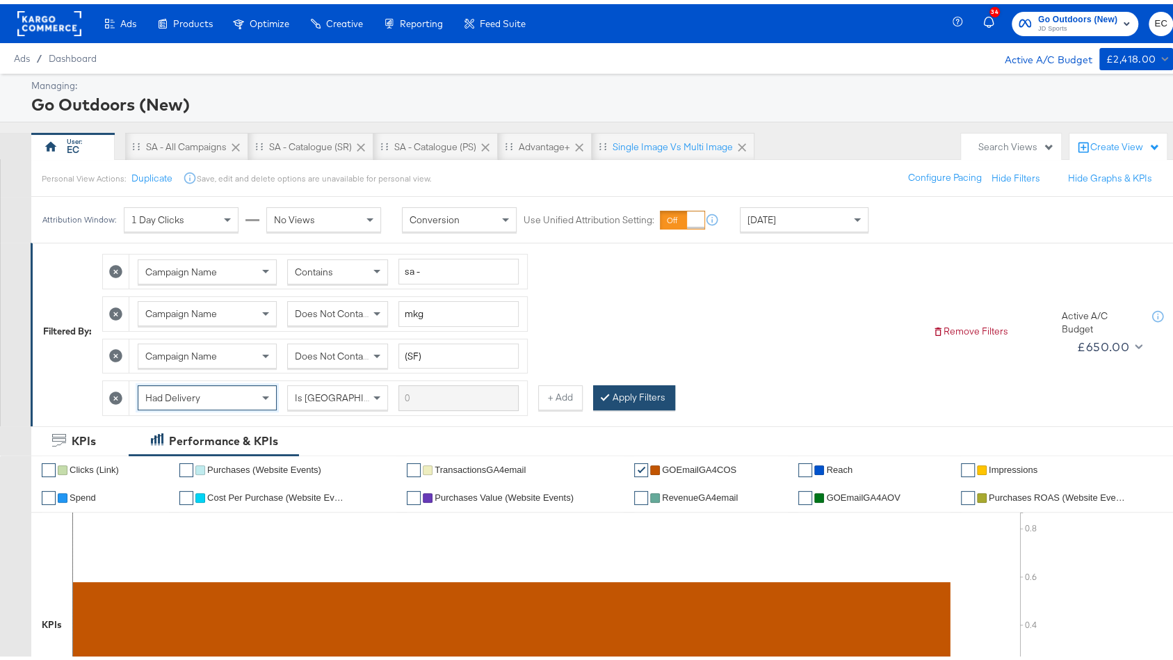
click at [639, 381] on button "Apply Filters" at bounding box center [634, 393] width 82 height 25
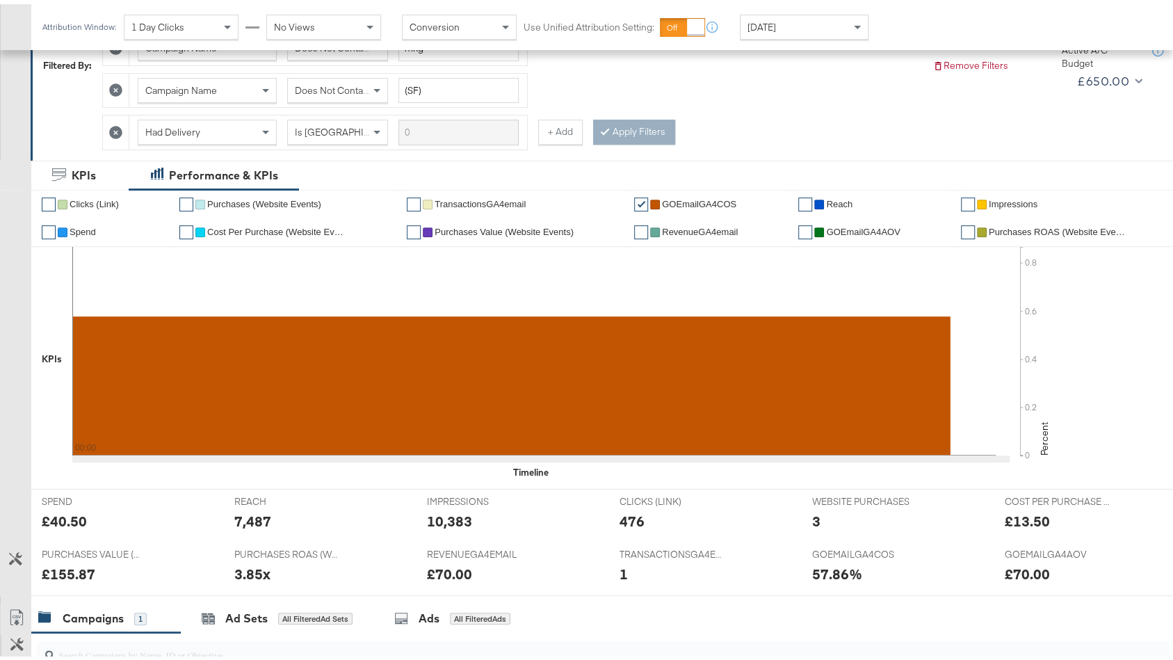
scroll to position [50, 0]
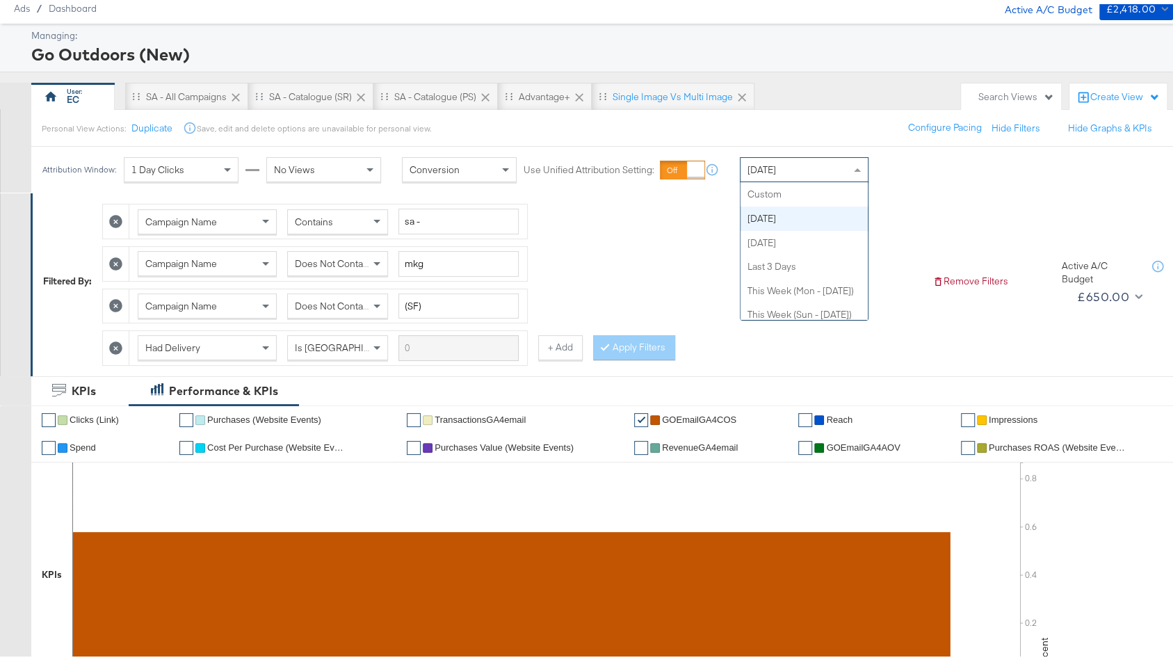
click at [773, 156] on div "[DATE]" at bounding box center [803, 166] width 127 height 24
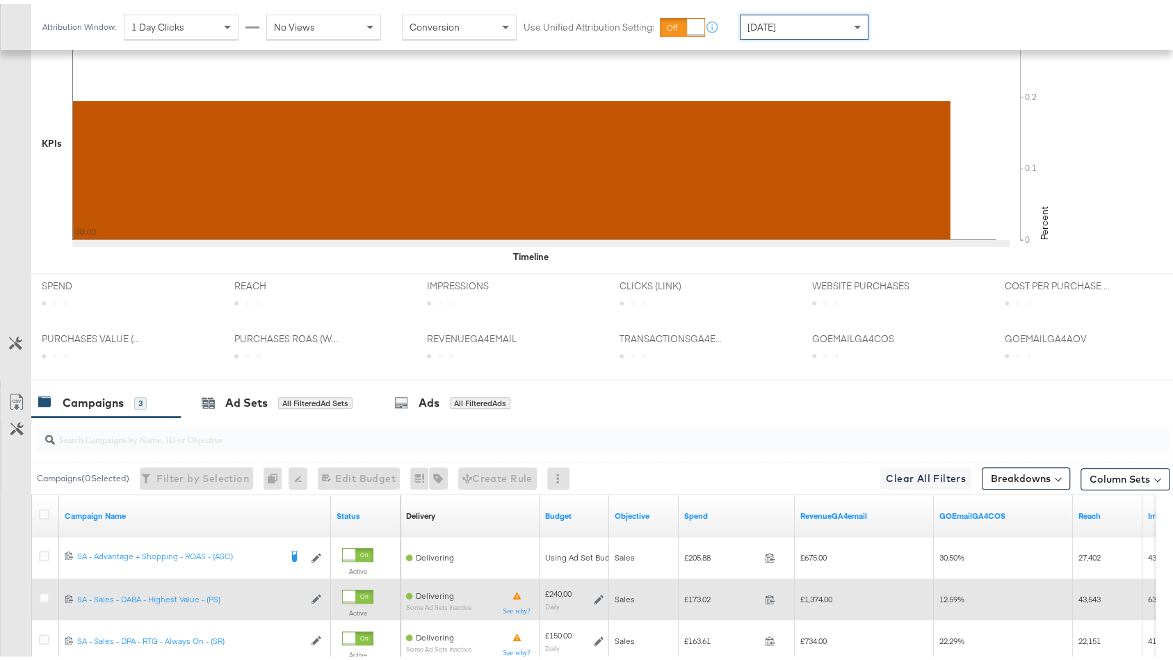
scroll to position [616, 0]
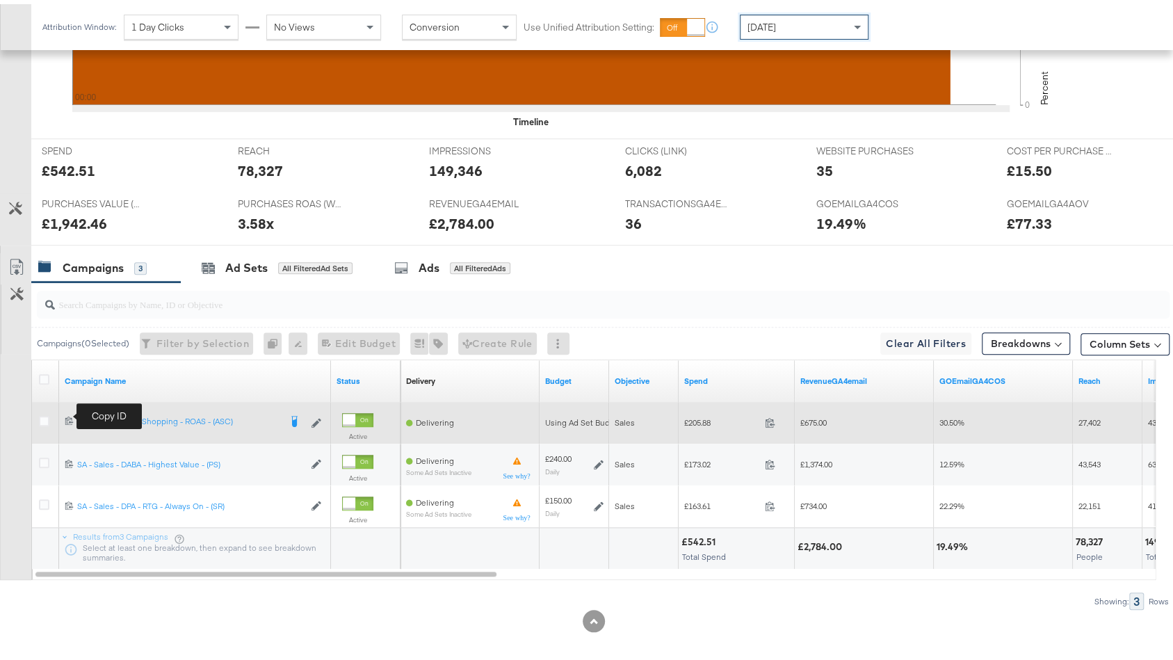
click at [70, 412] on icon at bounding box center [69, 416] width 8 height 8
click at [72, 412] on icon at bounding box center [69, 416] width 9 height 9
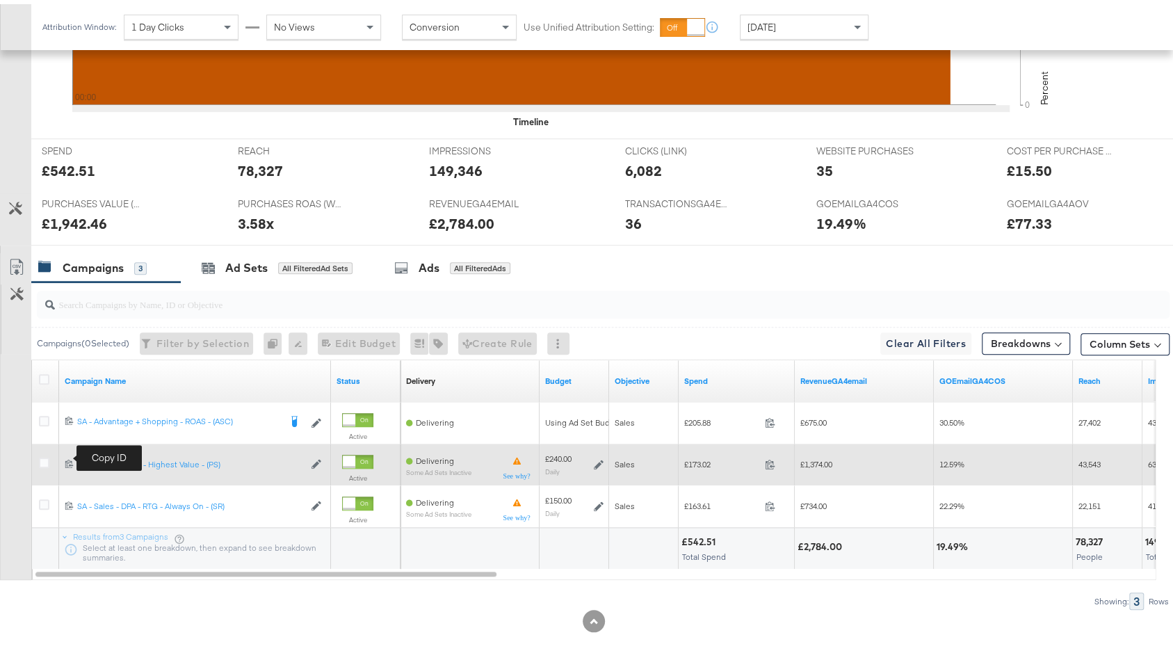
click at [70, 455] on icon at bounding box center [69, 459] width 9 height 9
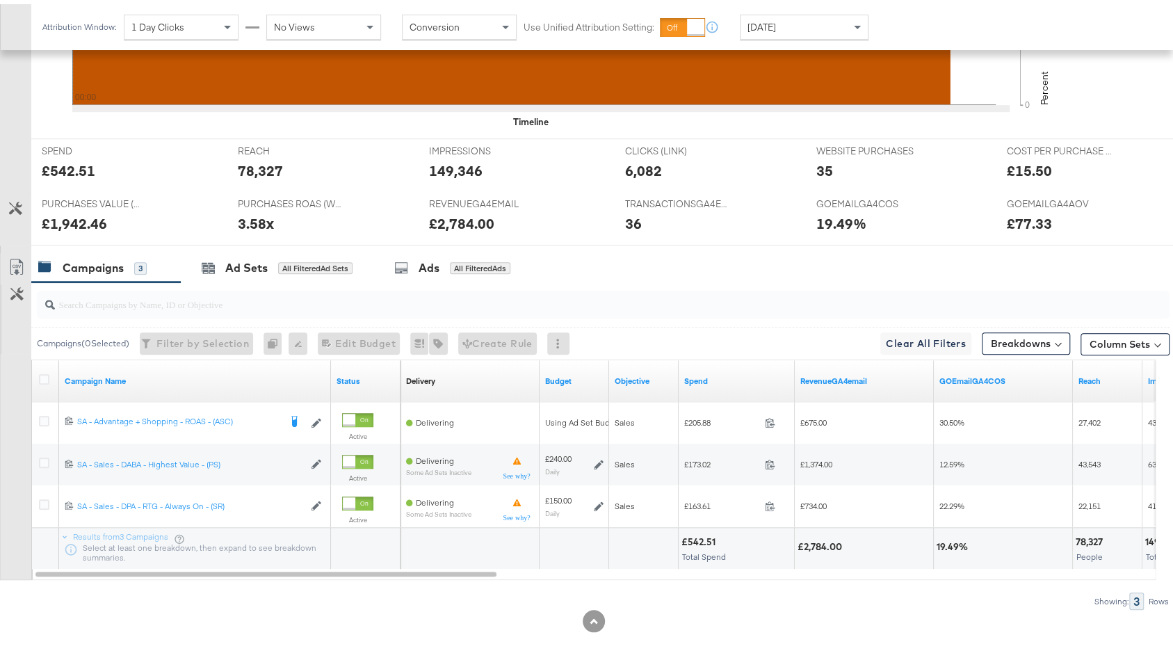
click at [792, 16] on div "[DATE]" at bounding box center [803, 23] width 127 height 24
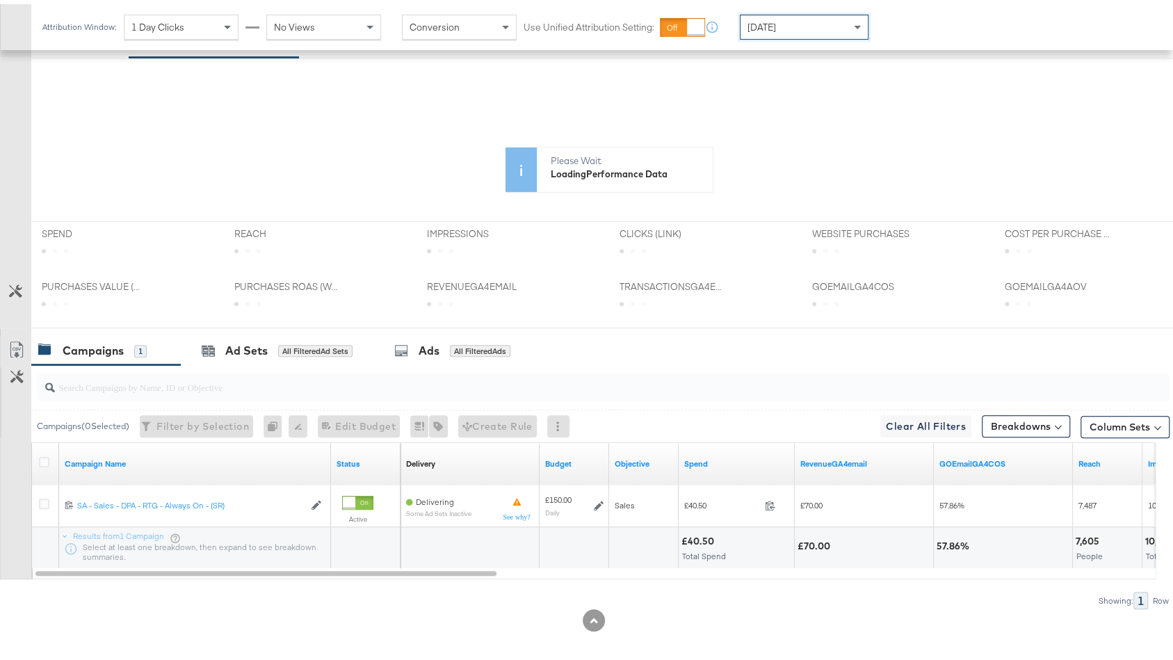
scroll to position [0, 0]
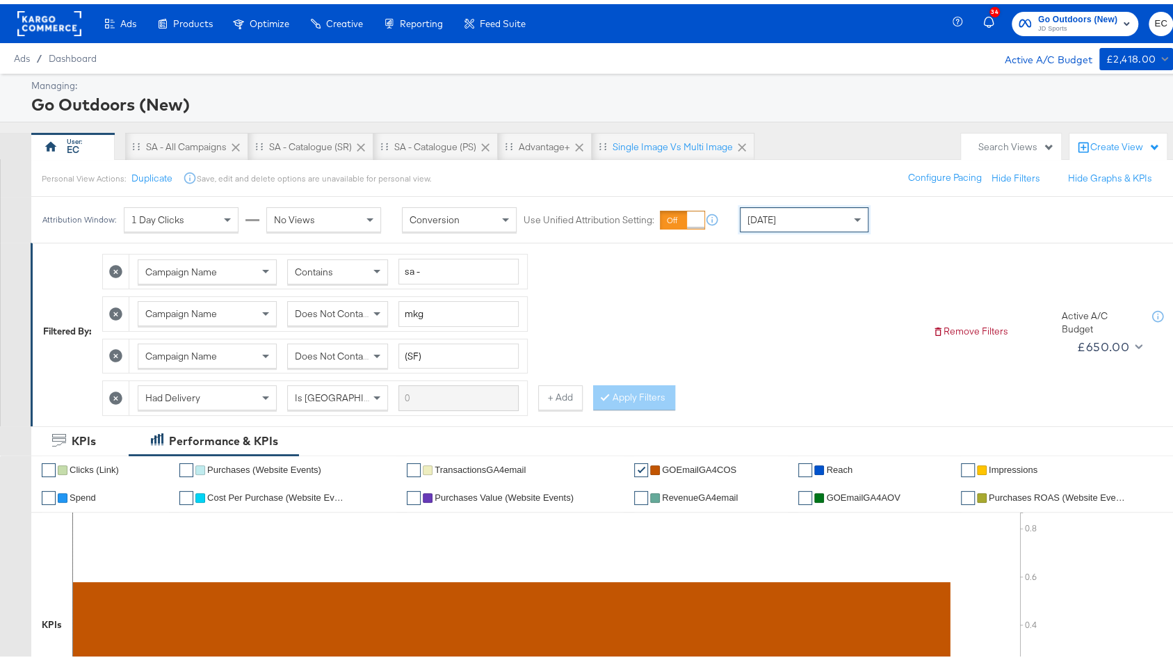
click at [1095, 15] on span "Go Outdoors (New)" at bounding box center [1077, 15] width 79 height 15
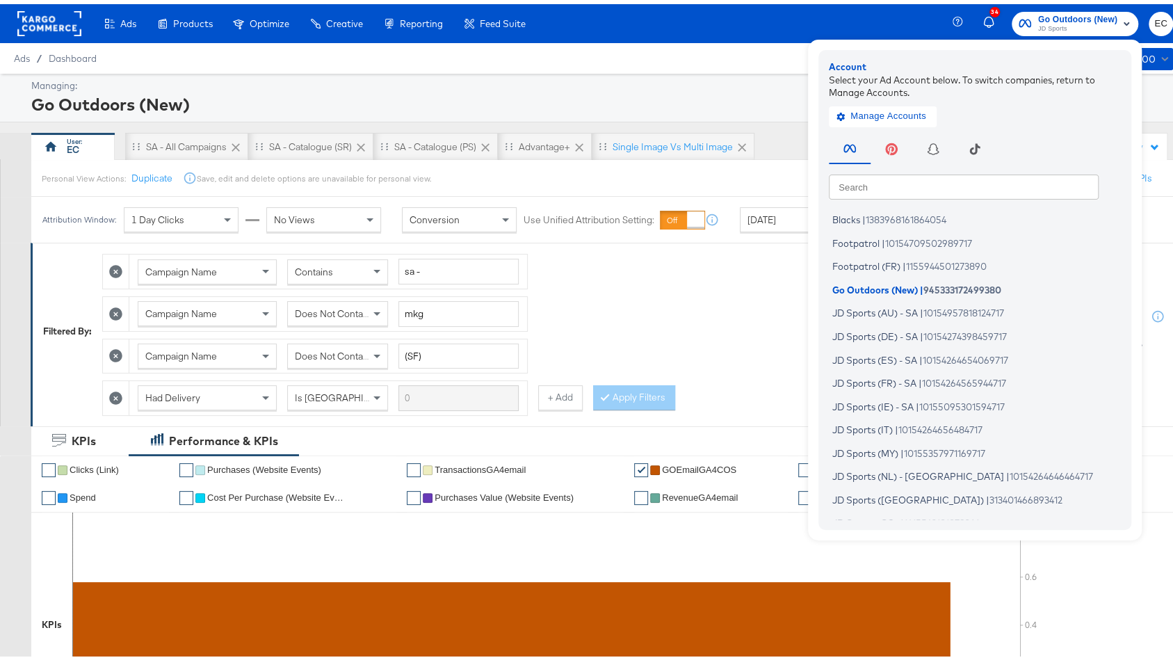
click at [868, 190] on input "text" at bounding box center [964, 182] width 270 height 25
type input "i"
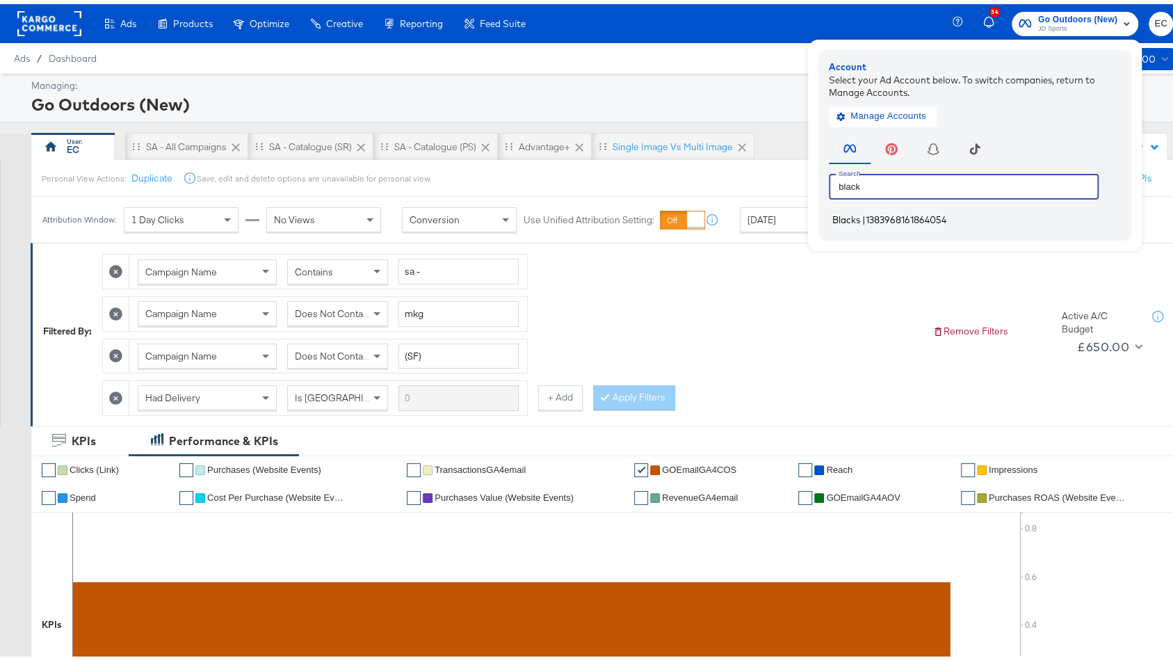
type input "black"
click at [884, 218] on span "1383968161864054" at bounding box center [905, 215] width 81 height 11
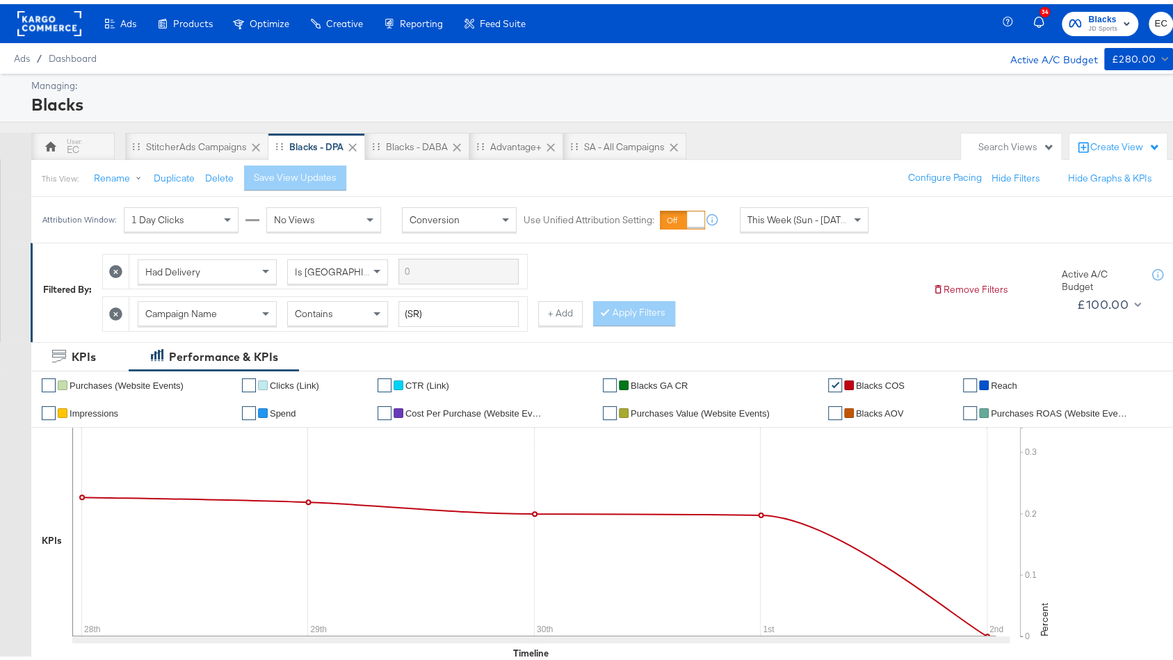
drag, startPoint x: 70, startPoint y: 147, endPoint x: 121, endPoint y: 147, distance: 50.7
click at [70, 147] on div "EC" at bounding box center [73, 145] width 13 height 13
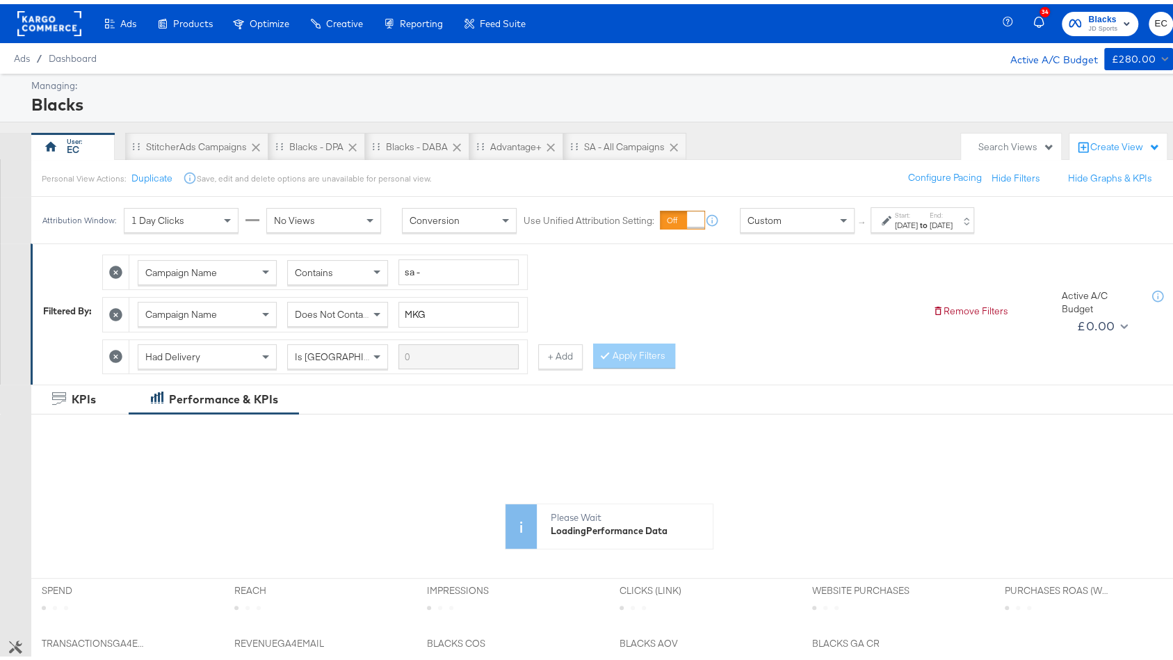
click at [786, 216] on div "Custom" at bounding box center [796, 216] width 113 height 24
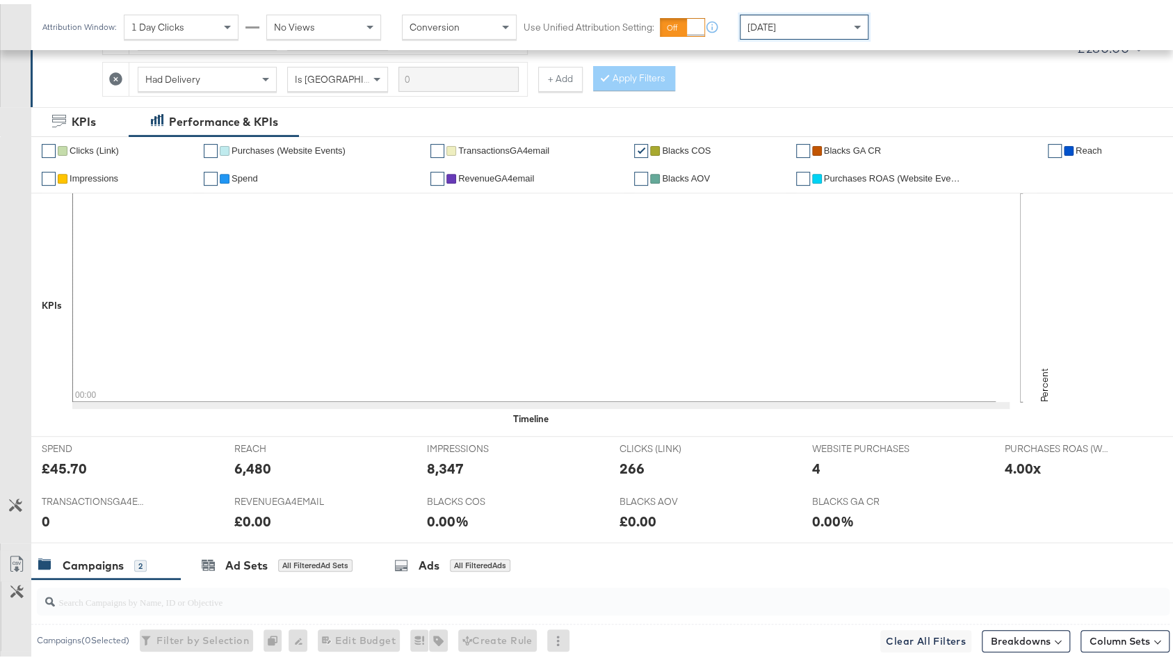
scroll to position [150, 0]
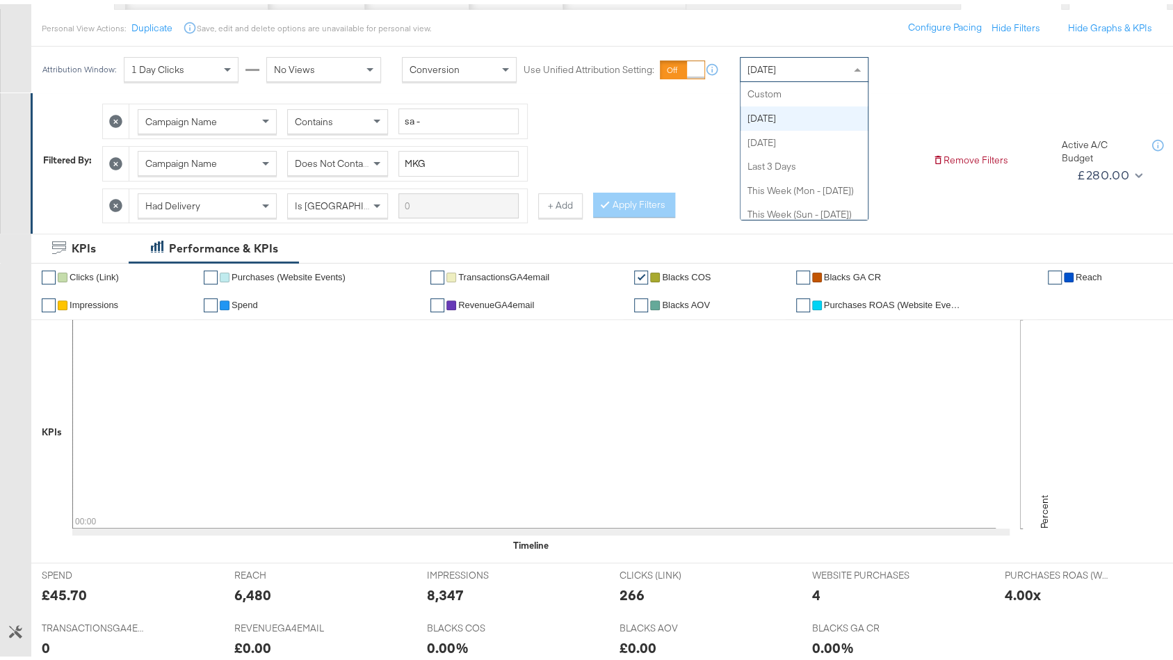
click at [803, 67] on div "[DATE]" at bounding box center [803, 66] width 127 height 24
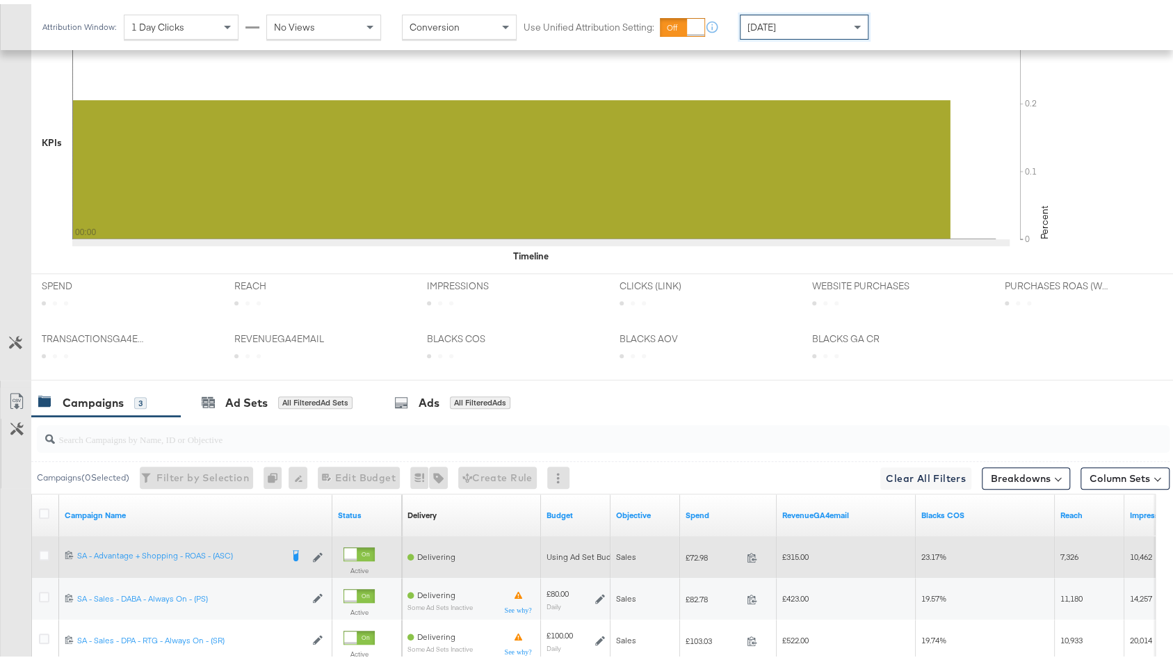
scroll to position [575, 0]
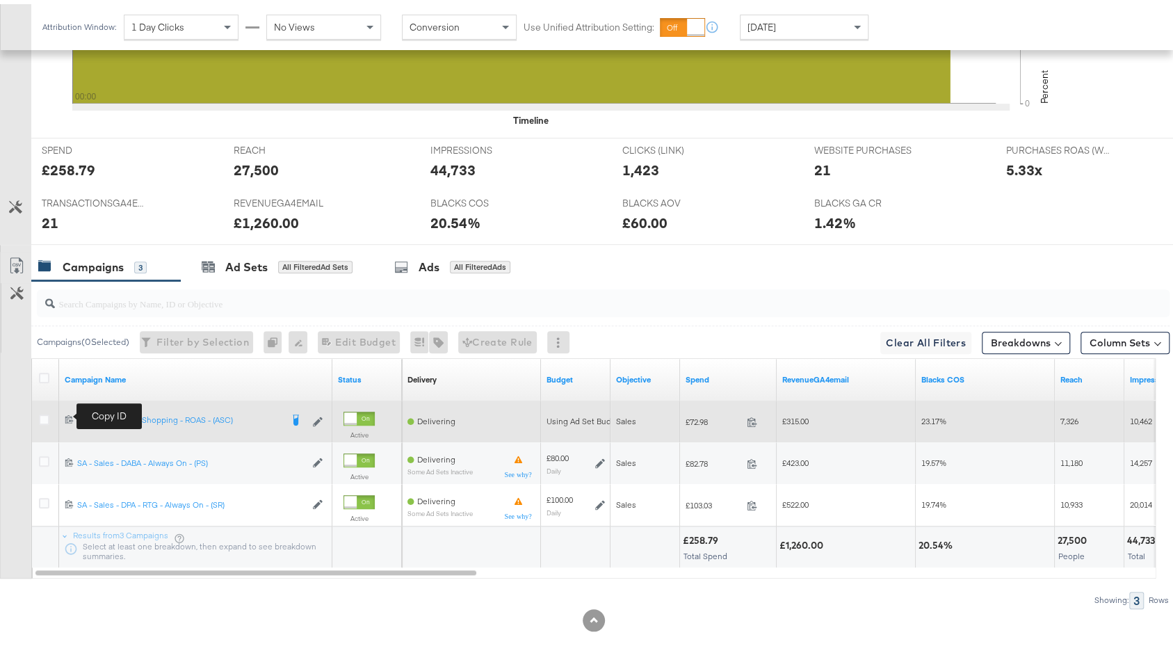
click at [69, 411] on icon at bounding box center [69, 414] width 9 height 9
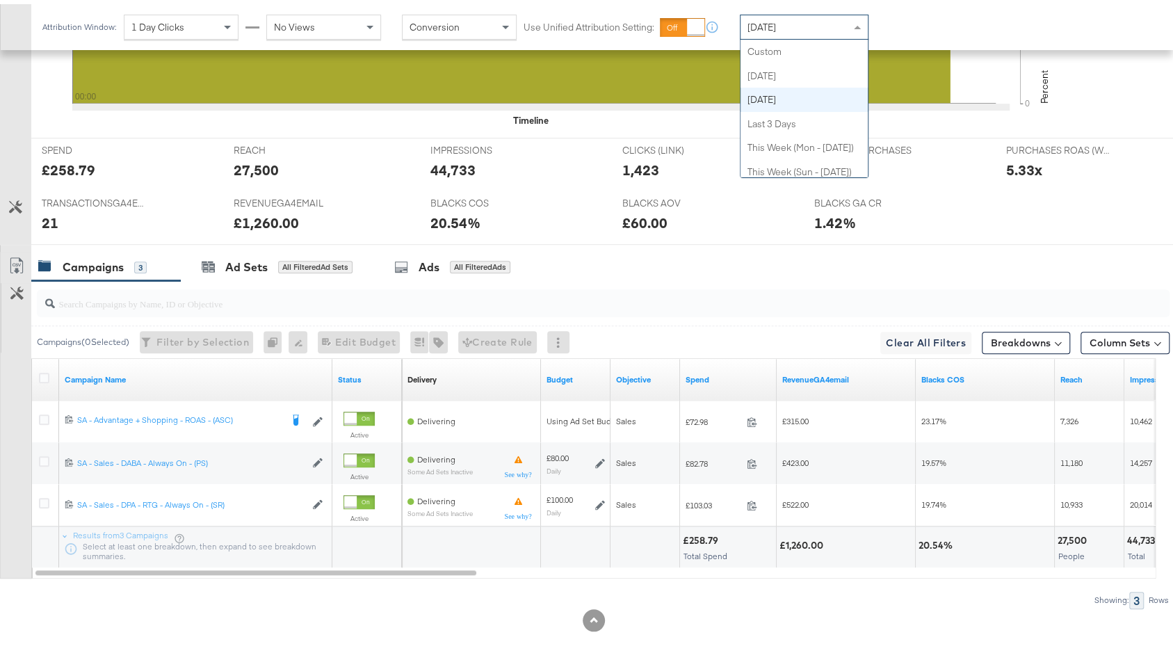
click at [829, 18] on div "[DATE]" at bounding box center [803, 23] width 127 height 24
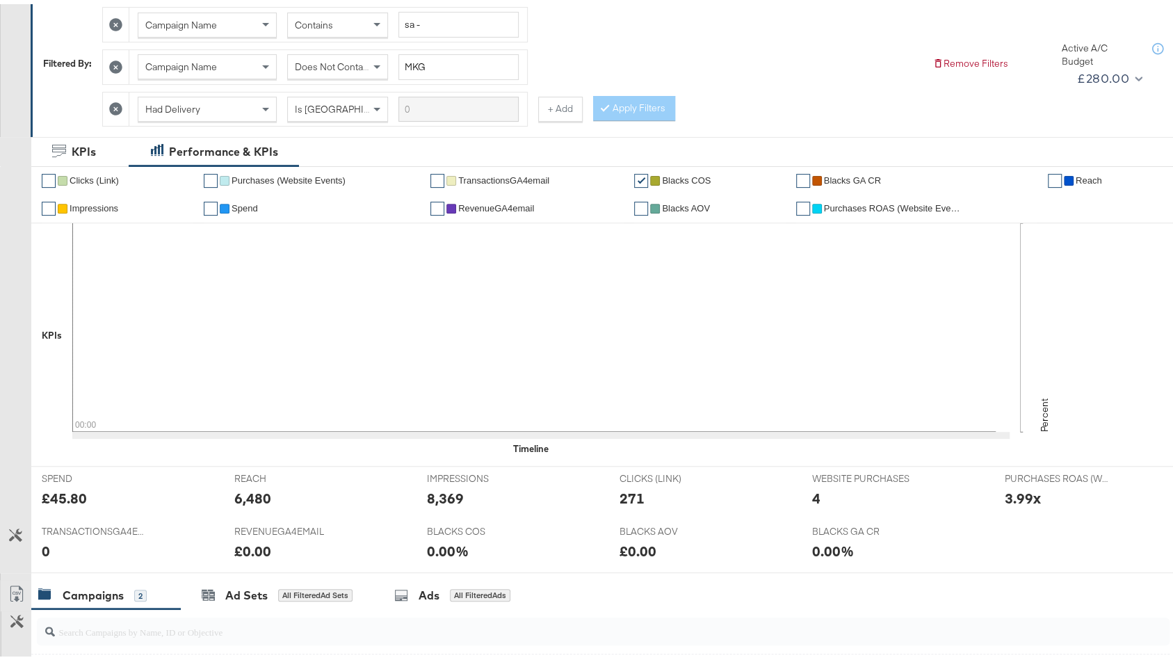
scroll to position [0, 0]
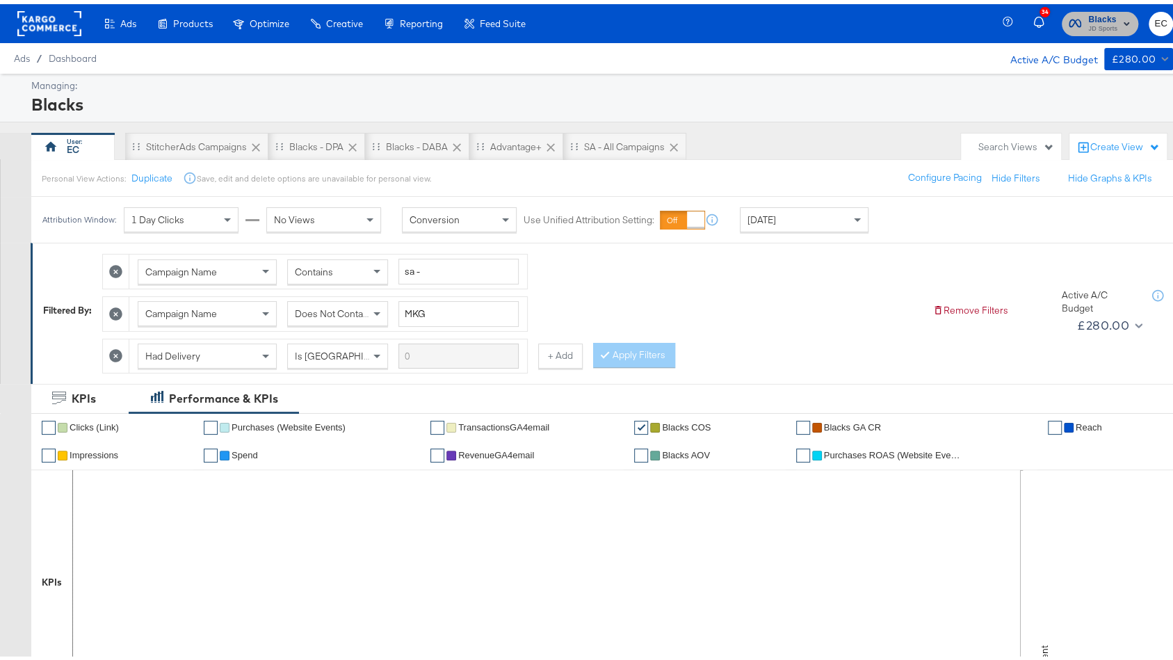
click at [1088, 15] on span "Blacks" at bounding box center [1102, 15] width 29 height 15
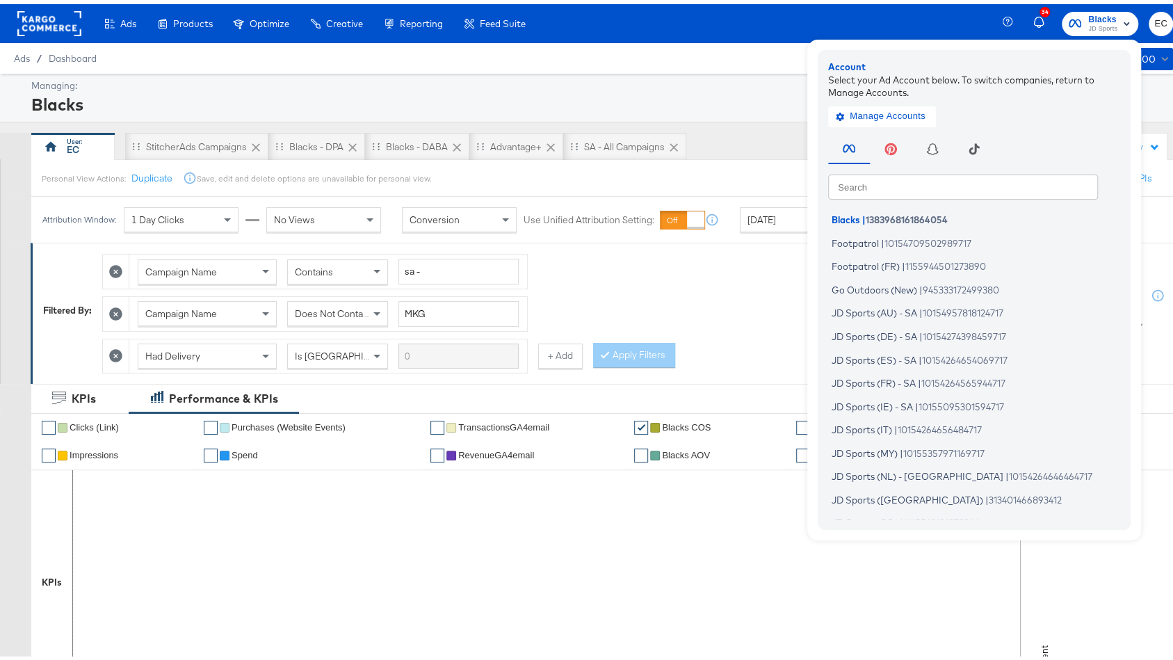
click at [899, 169] on div "Search Search Blacks | 1383968161864054 Footpatrol | 10154709502989717 Footpatr…" at bounding box center [977, 320] width 299 height 389
click at [889, 181] on input "text" at bounding box center [963, 182] width 270 height 25
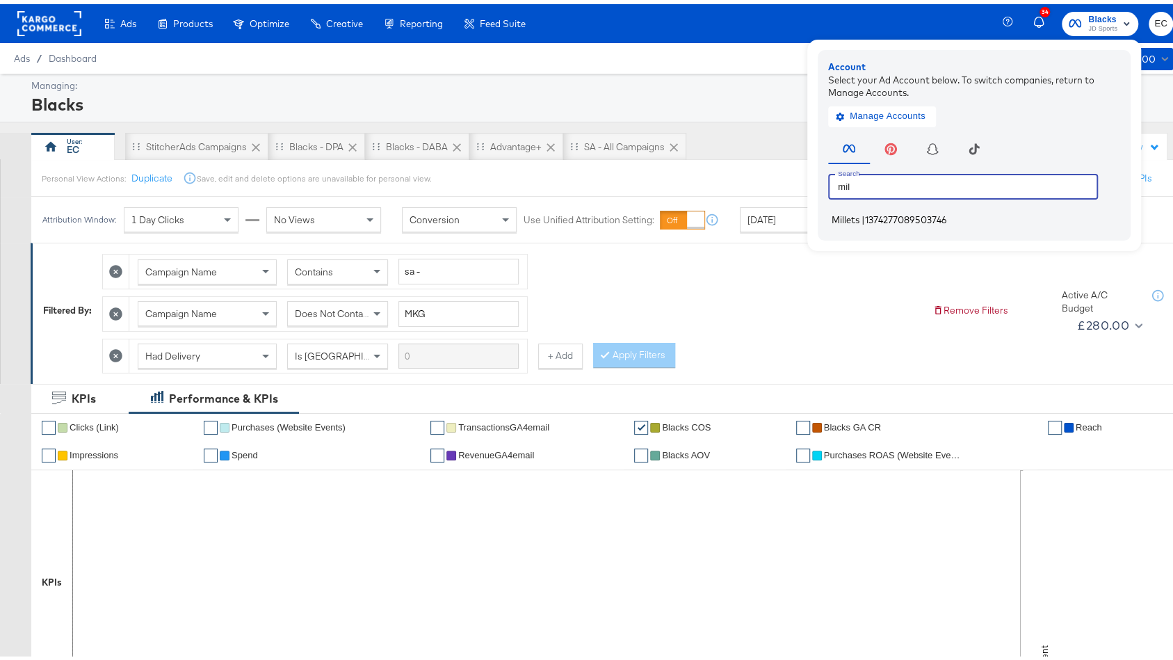
type input "mil"
click at [897, 219] on span "1374277089503746" at bounding box center [906, 215] width 82 height 11
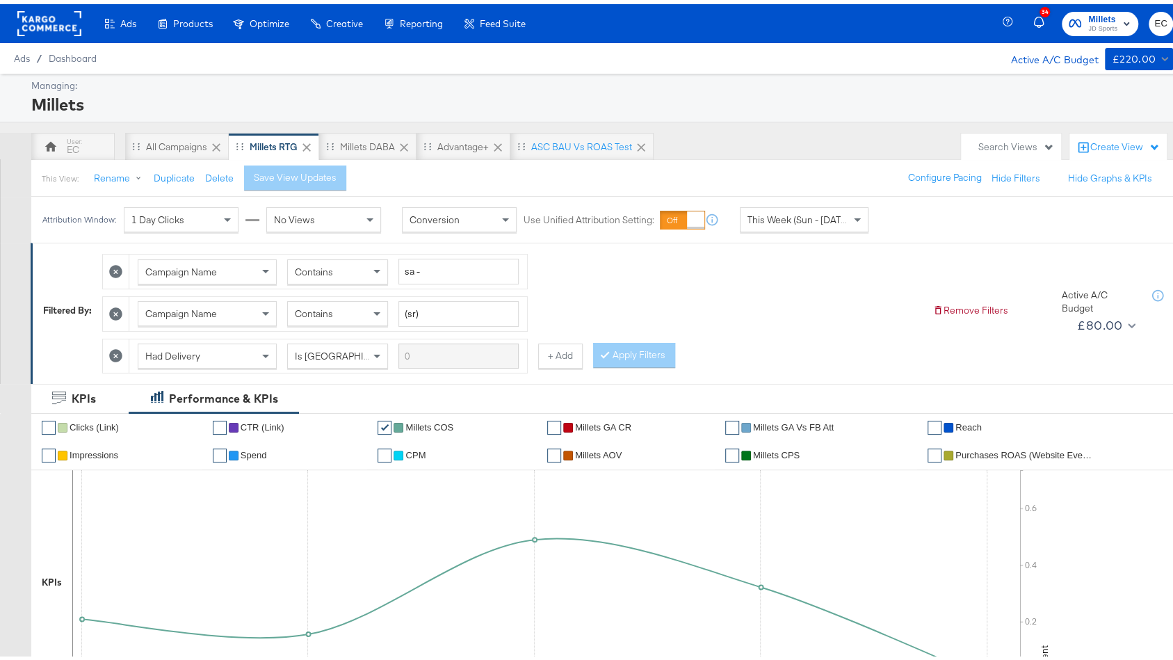
click at [83, 141] on div "EC" at bounding box center [72, 143] width 83 height 28
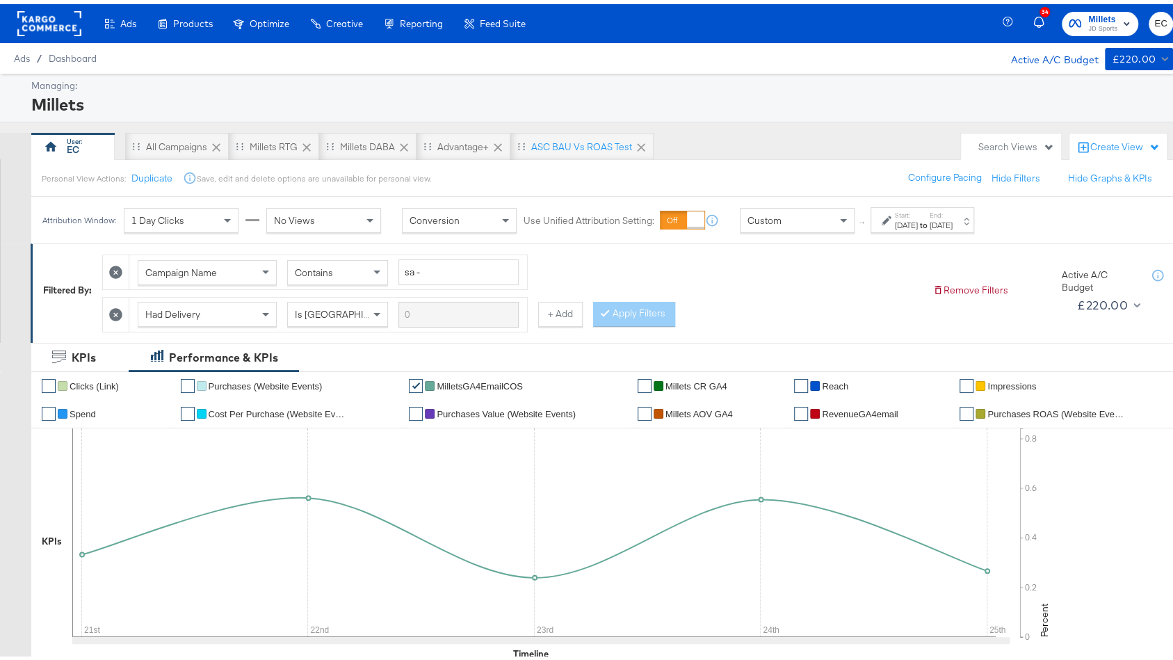
click at [818, 222] on div "Custom" at bounding box center [796, 216] width 113 height 24
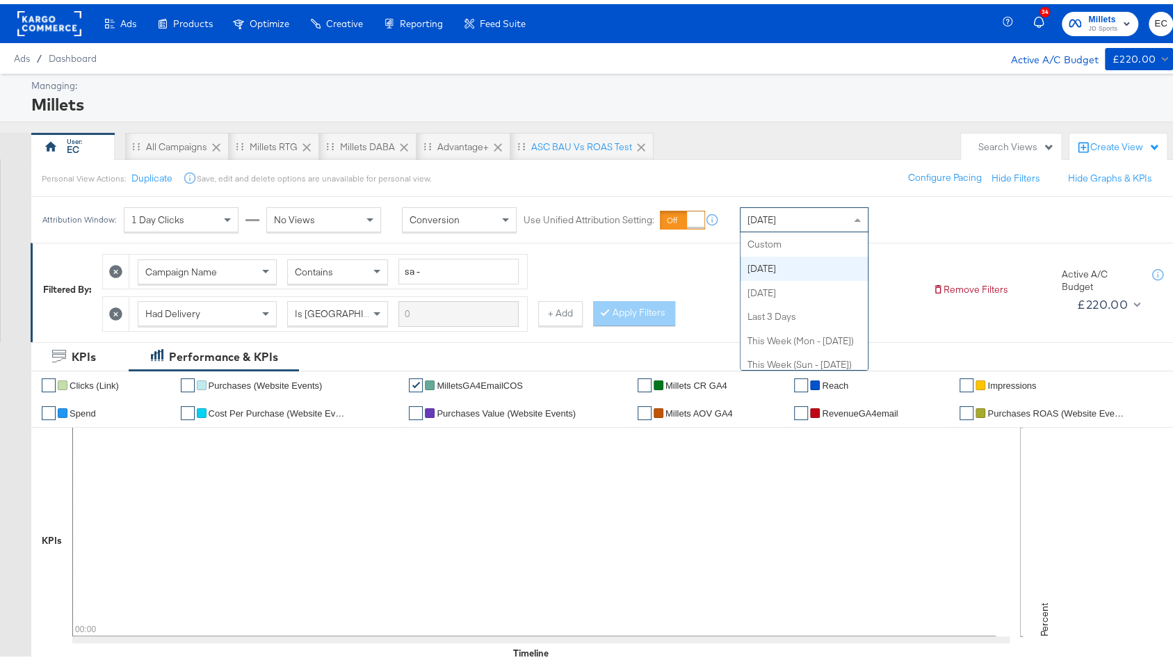
click at [808, 223] on div "[DATE]" at bounding box center [803, 216] width 127 height 24
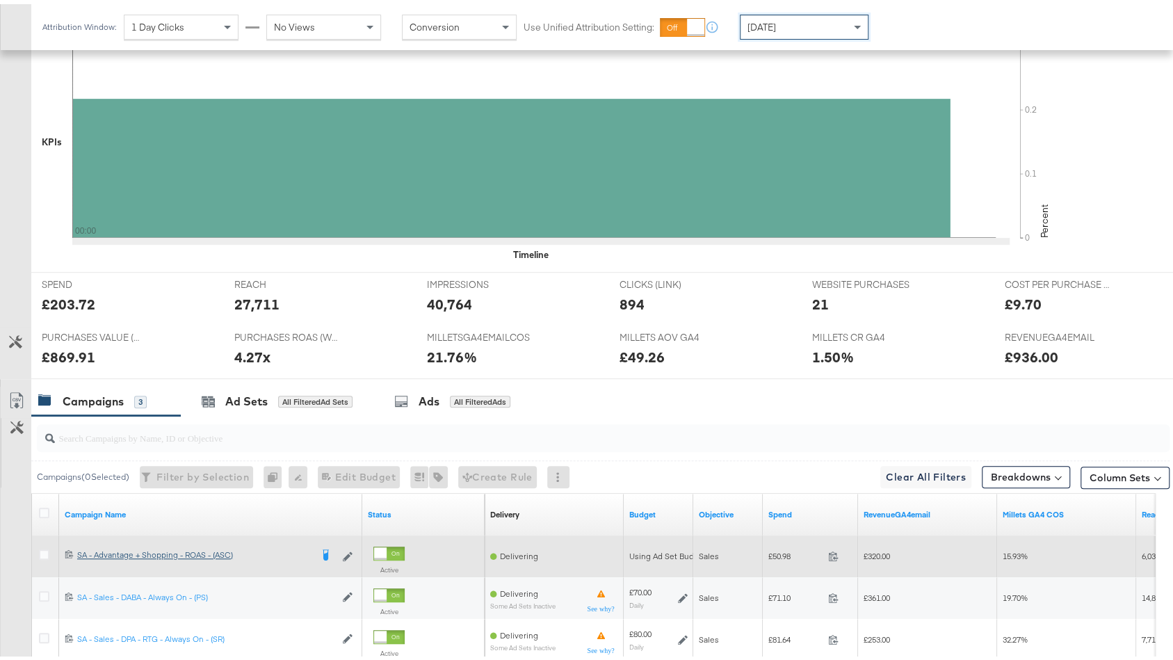
scroll to position [534, 0]
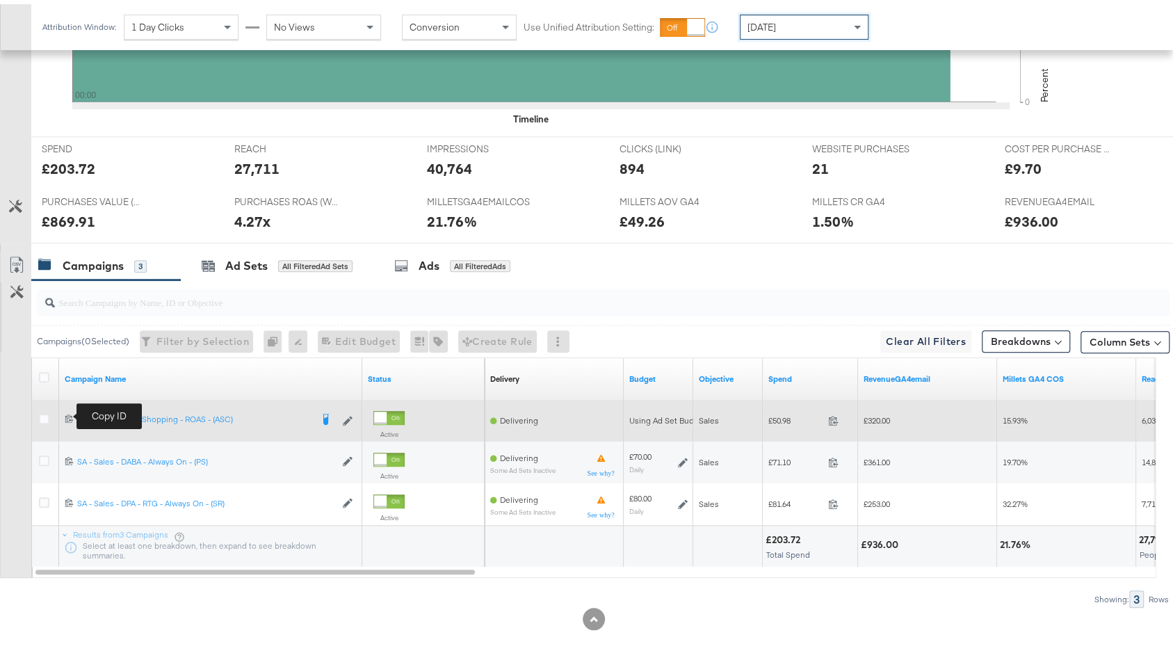
click at [68, 411] on icon at bounding box center [69, 413] width 9 height 9
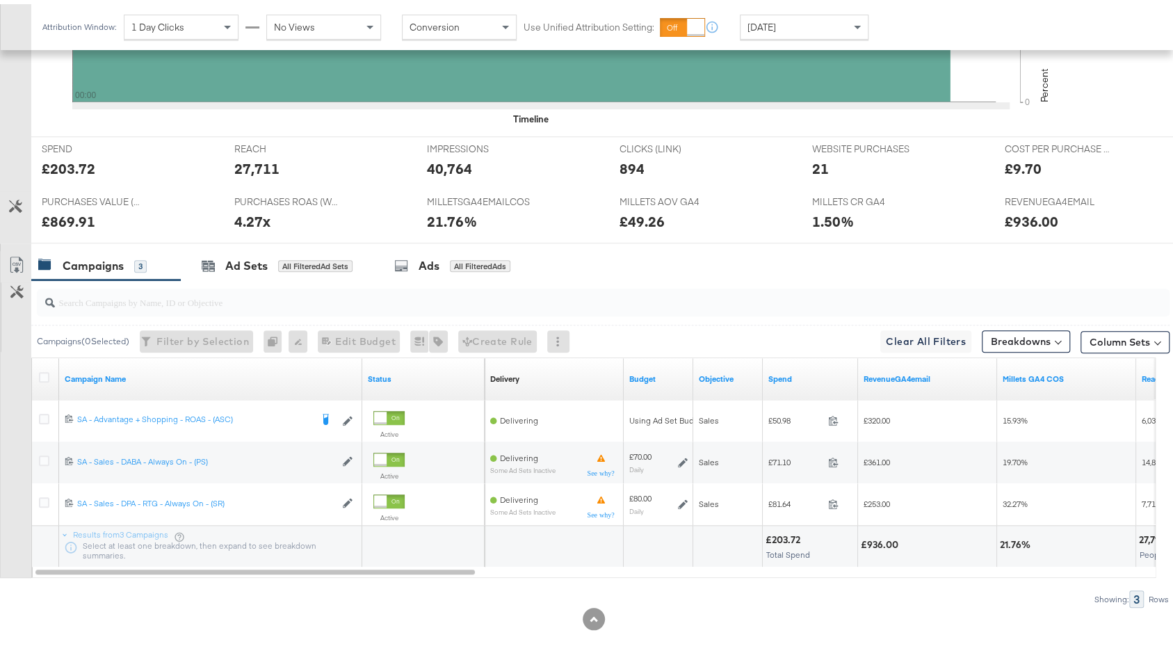
click at [815, 24] on div "[DATE]" at bounding box center [803, 23] width 127 height 24
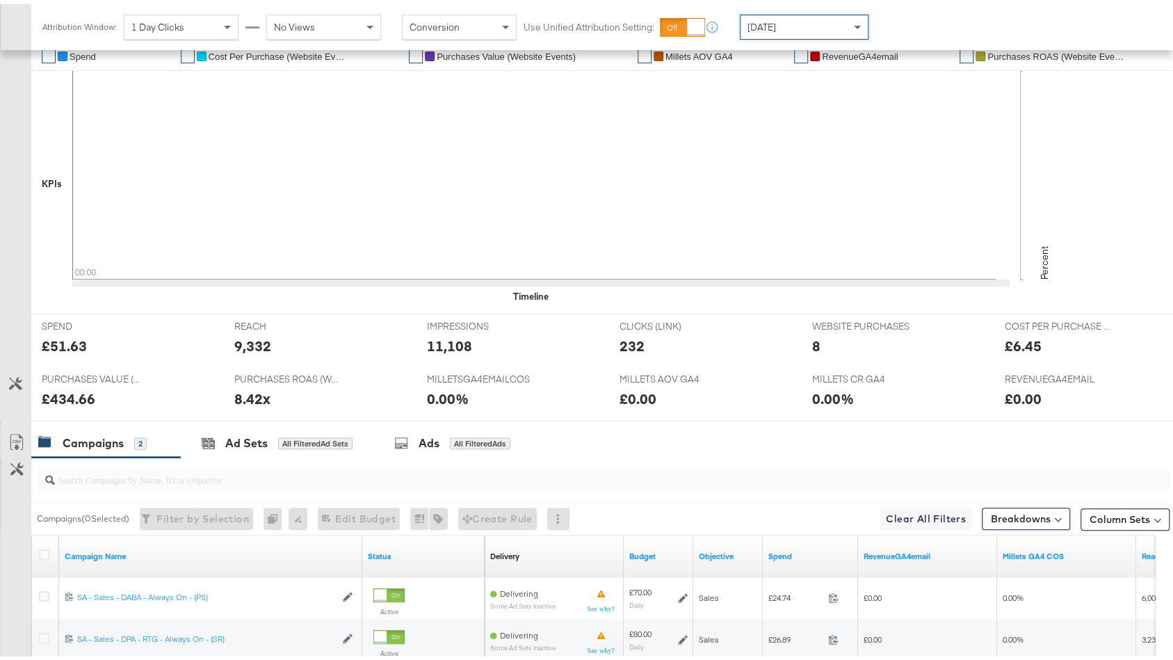
scroll to position [492, 0]
